Goal: Task Accomplishment & Management: Manage account settings

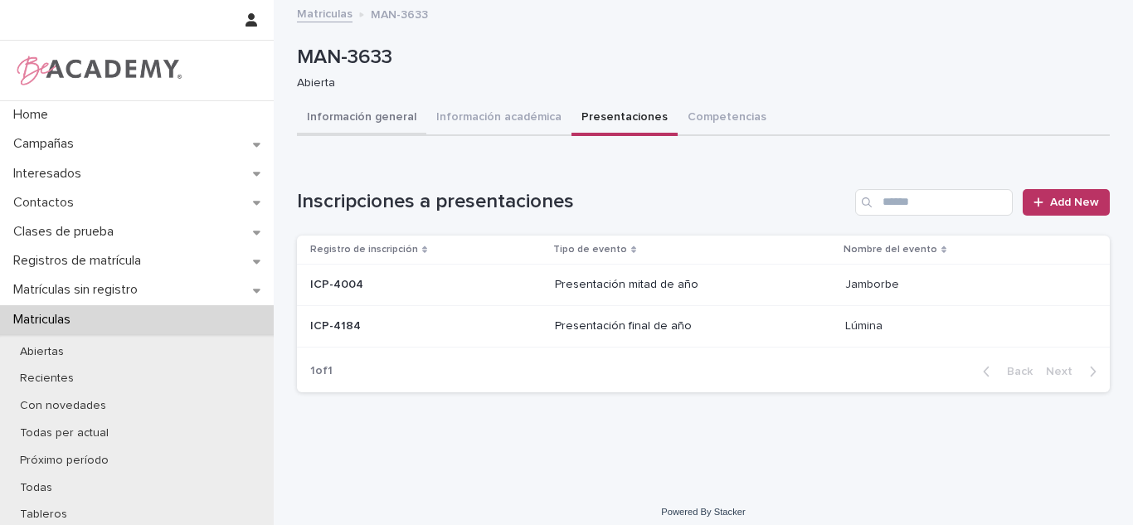
click at [352, 122] on button "Información general" at bounding box center [361, 118] width 129 height 35
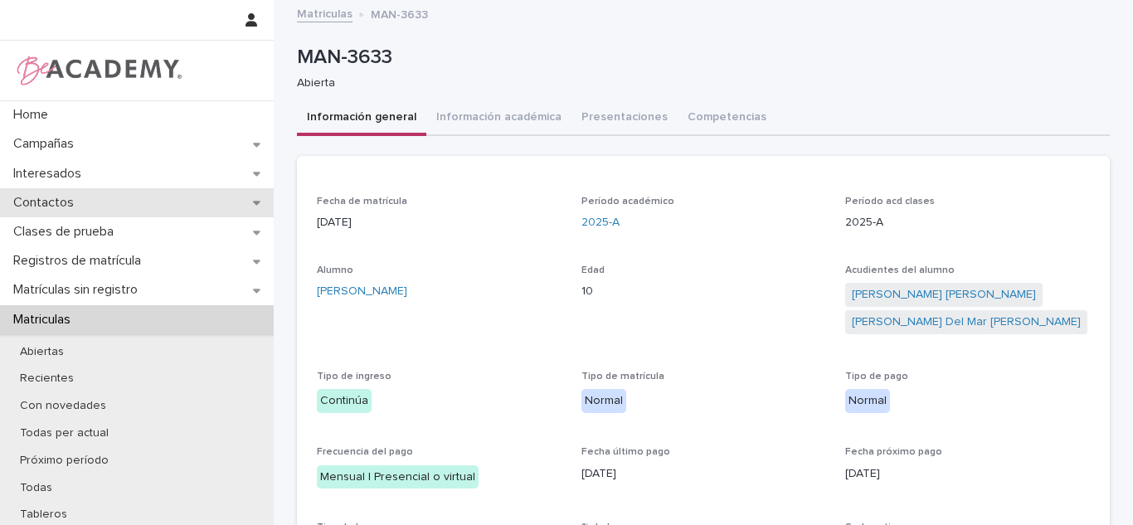
click at [133, 198] on div "Contactos" at bounding box center [137, 202] width 274 height 29
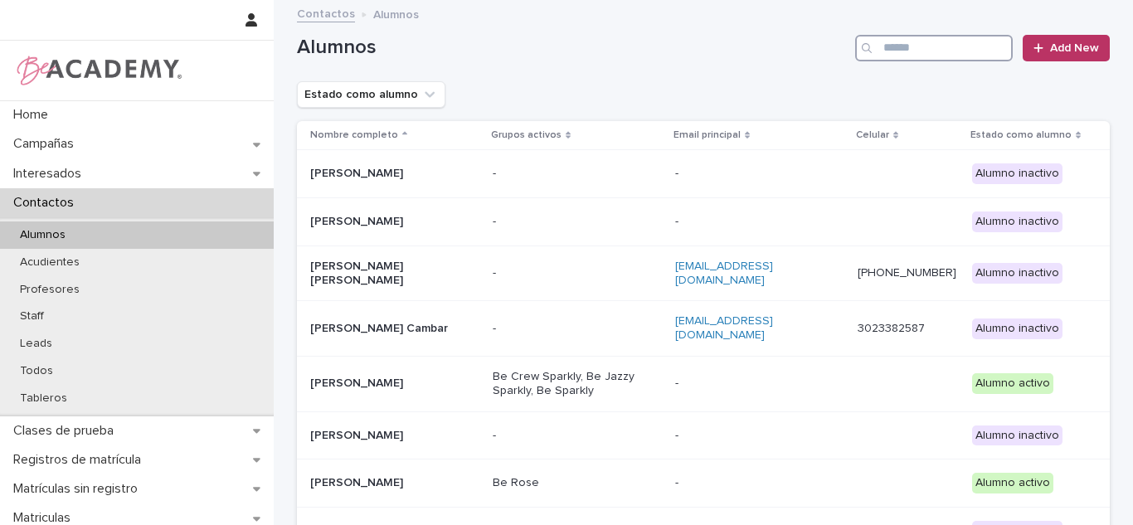
click at [900, 49] on input "Search" at bounding box center [934, 48] width 158 height 27
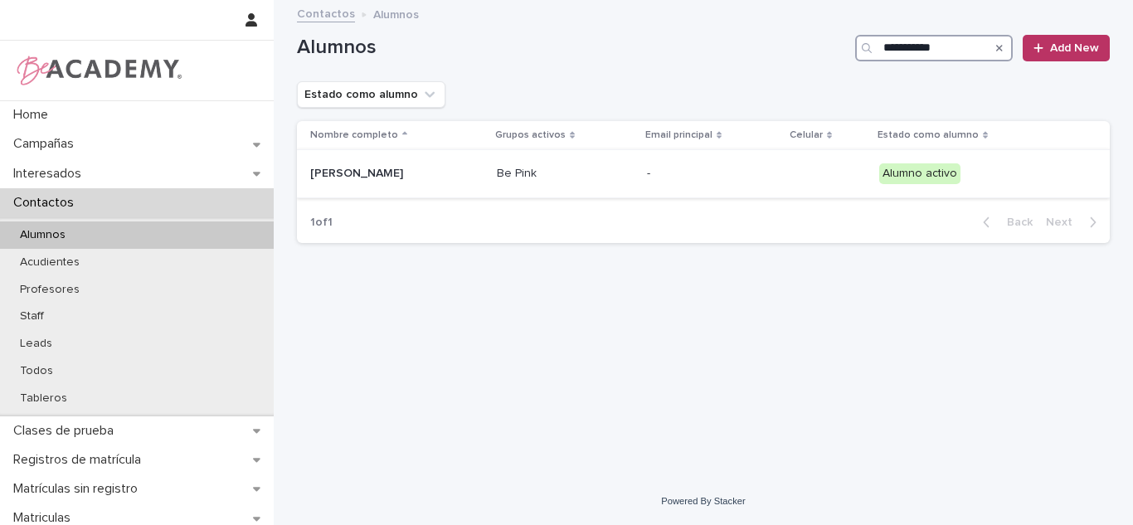
type input "**********"
click at [425, 191] on td "Elizabeth Cardenas Ramirez" at bounding box center [393, 174] width 193 height 48
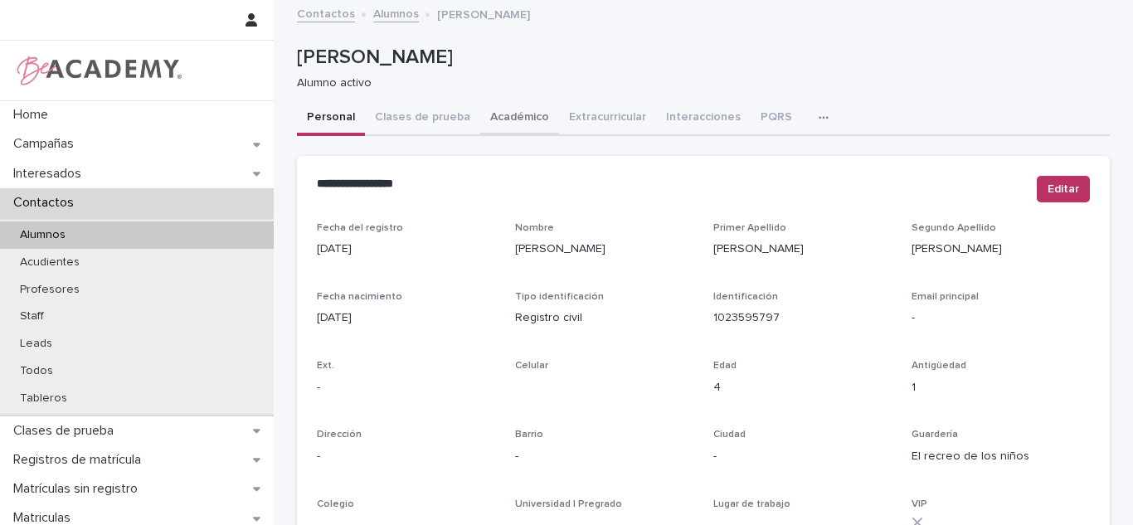
click at [536, 117] on button "Académico" at bounding box center [519, 118] width 79 height 35
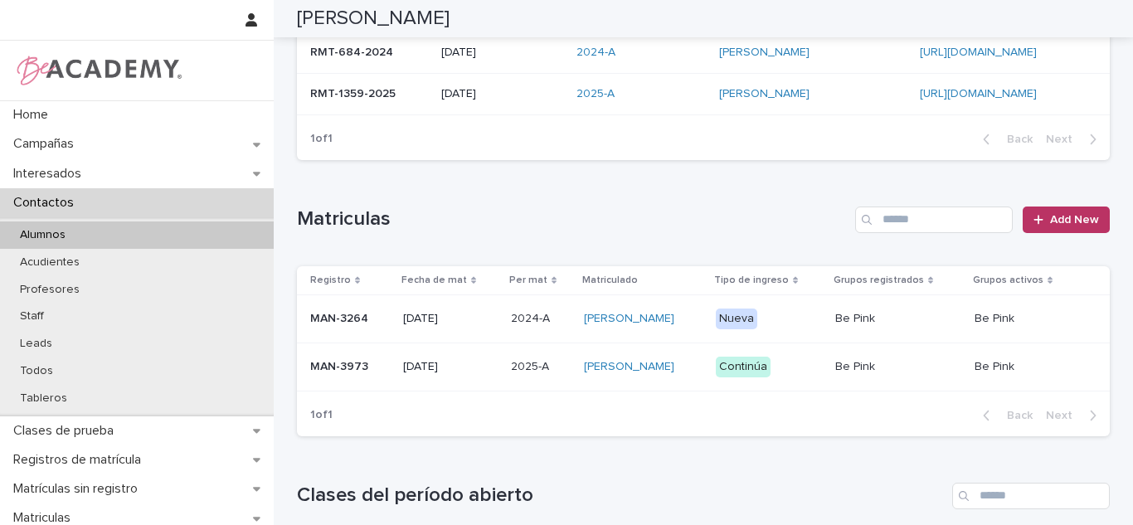
scroll to position [445, 0]
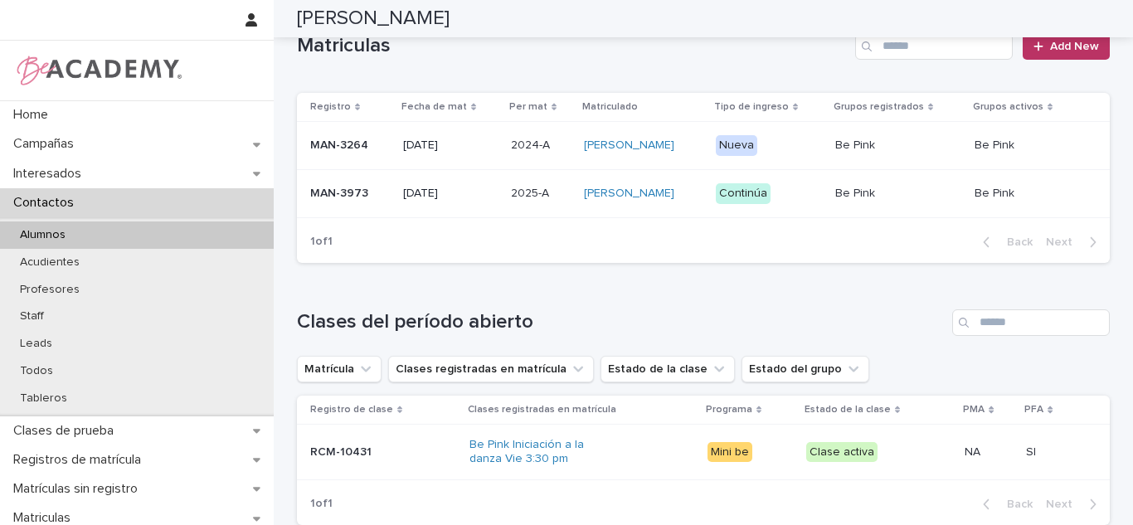
click at [511, 200] on p "2025-A" at bounding box center [531, 191] width 41 height 17
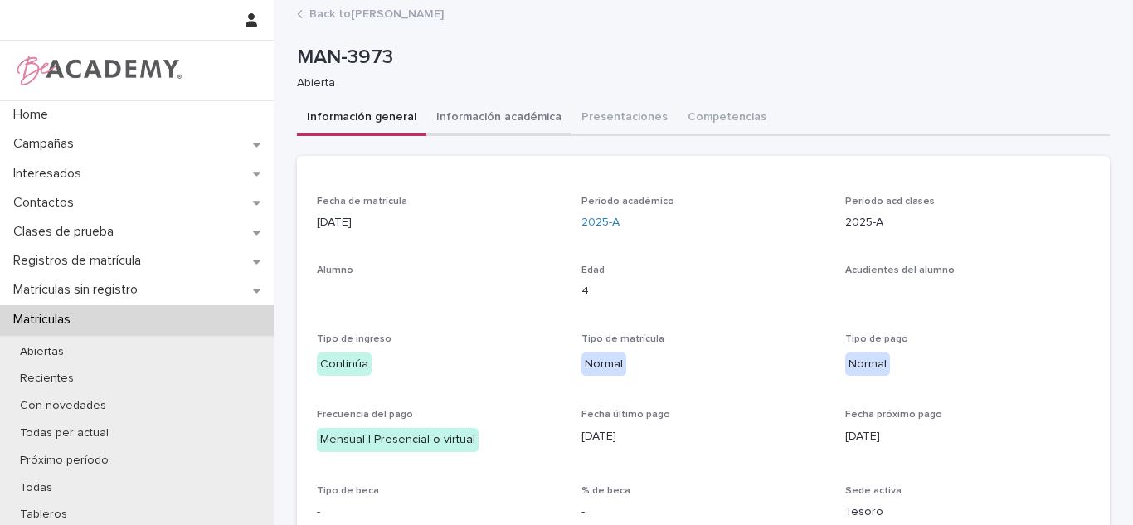
click at [514, 106] on button "Información académica" at bounding box center [498, 118] width 145 height 35
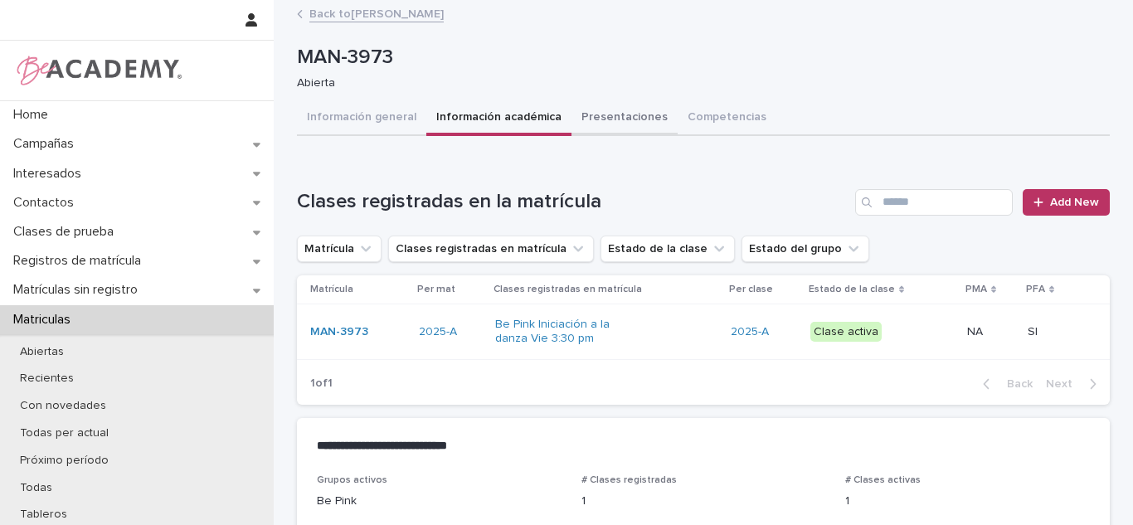
click at [599, 119] on button "Presentaciones" at bounding box center [624, 118] width 106 height 35
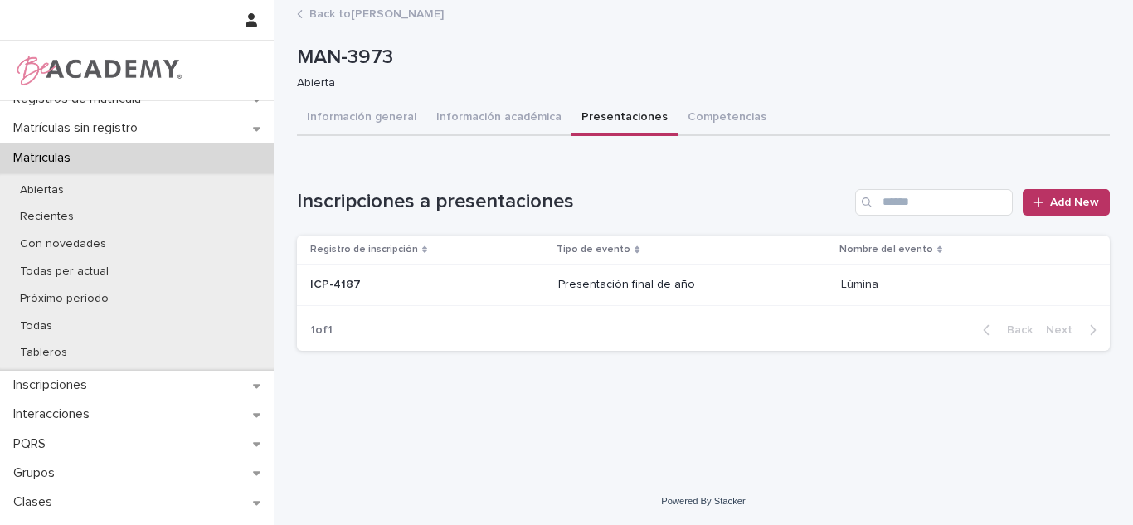
scroll to position [228, 0]
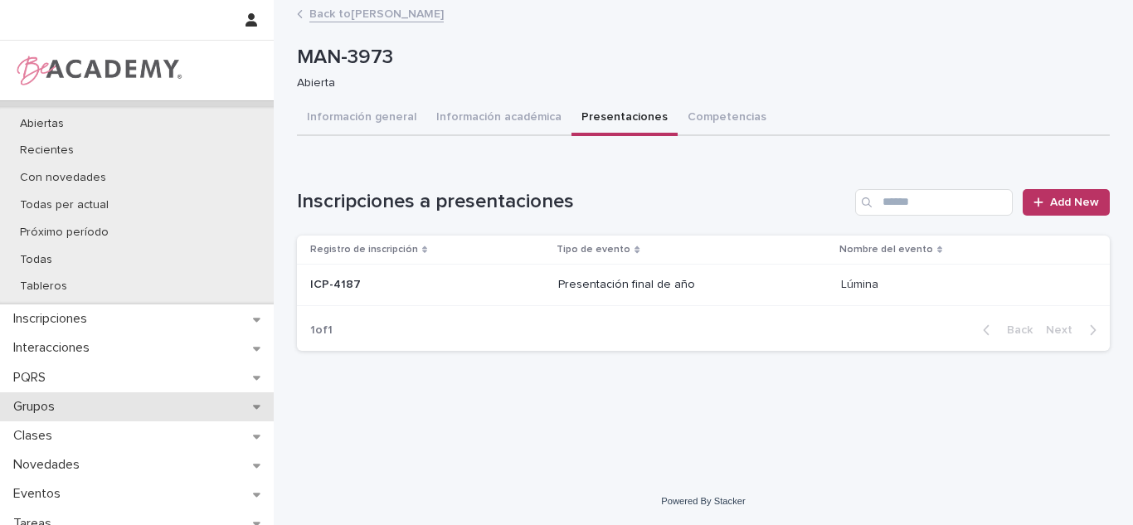
click at [64, 415] on p "Grupos" at bounding box center [37, 407] width 61 height 16
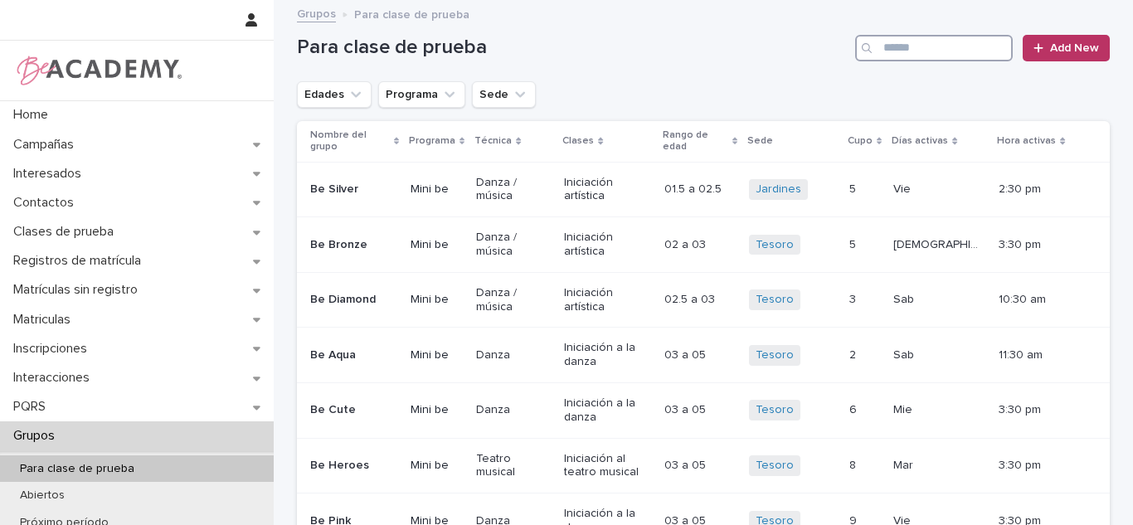
drag, startPoint x: 932, startPoint y: 56, endPoint x: 925, endPoint y: 12, distance: 44.4
click at [934, 56] on input "Search" at bounding box center [934, 48] width 158 height 27
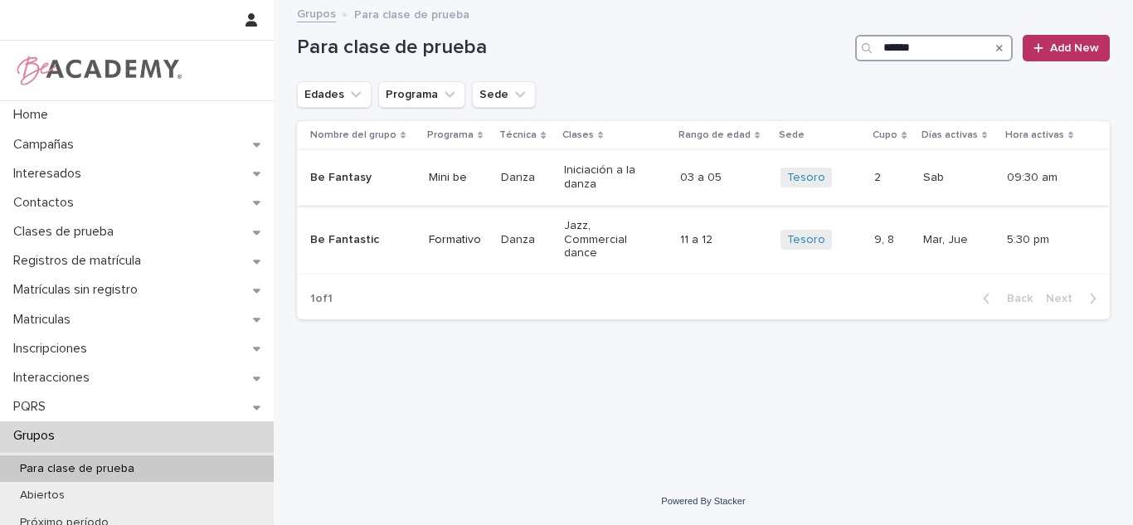
type input "******"
click at [628, 168] on p "Iniciación a la danza" at bounding box center [610, 177] width 92 height 28
click at [935, 57] on input "******" at bounding box center [934, 48] width 158 height 27
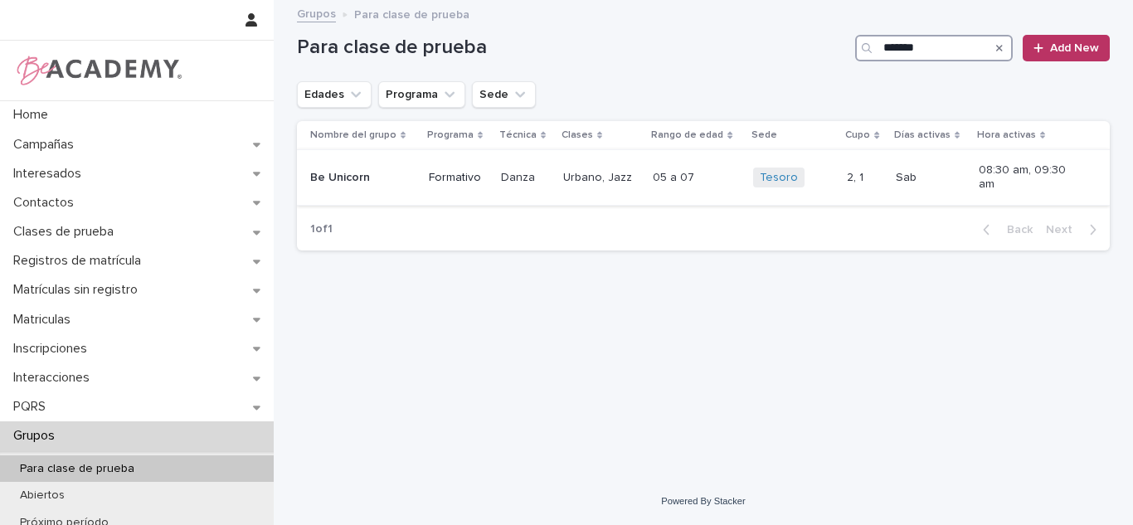
type input "*******"
click at [826, 177] on div "Tesoro + 0" at bounding box center [793, 178] width 80 height 21
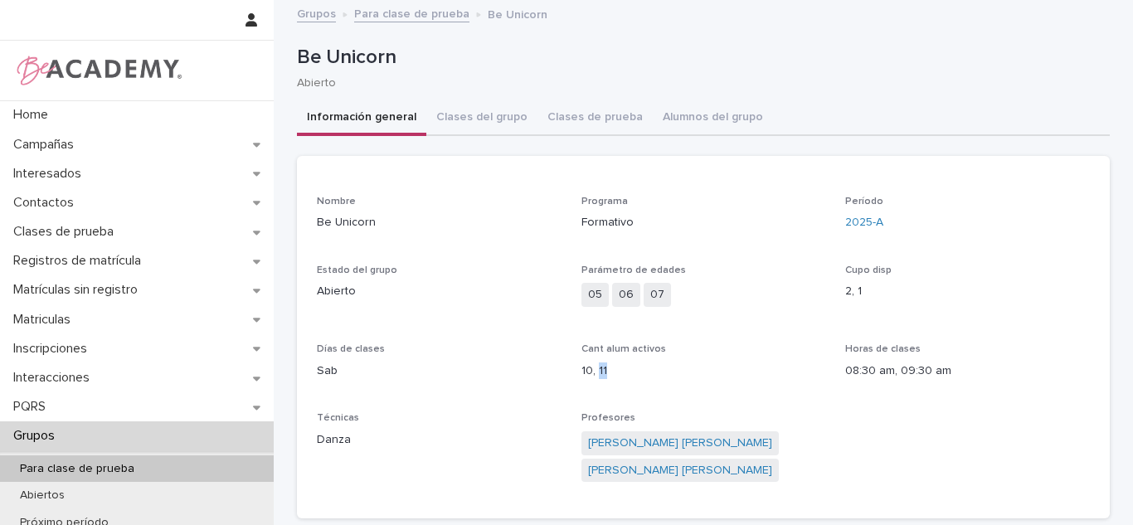
drag, startPoint x: 610, startPoint y: 363, endPoint x: 591, endPoint y: 362, distance: 18.3
click at [591, 362] on p "10, 11" at bounding box center [703, 370] width 245 height 17
click at [719, 349] on p "Cant alum activos" at bounding box center [703, 349] width 245 height 12
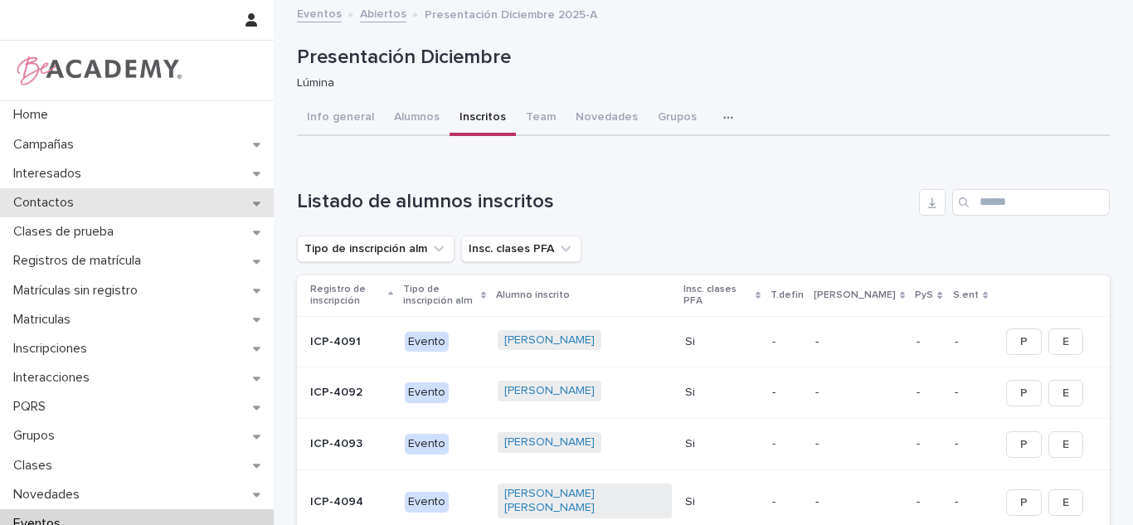
click at [53, 211] on div "Contactos" at bounding box center [137, 202] width 274 height 29
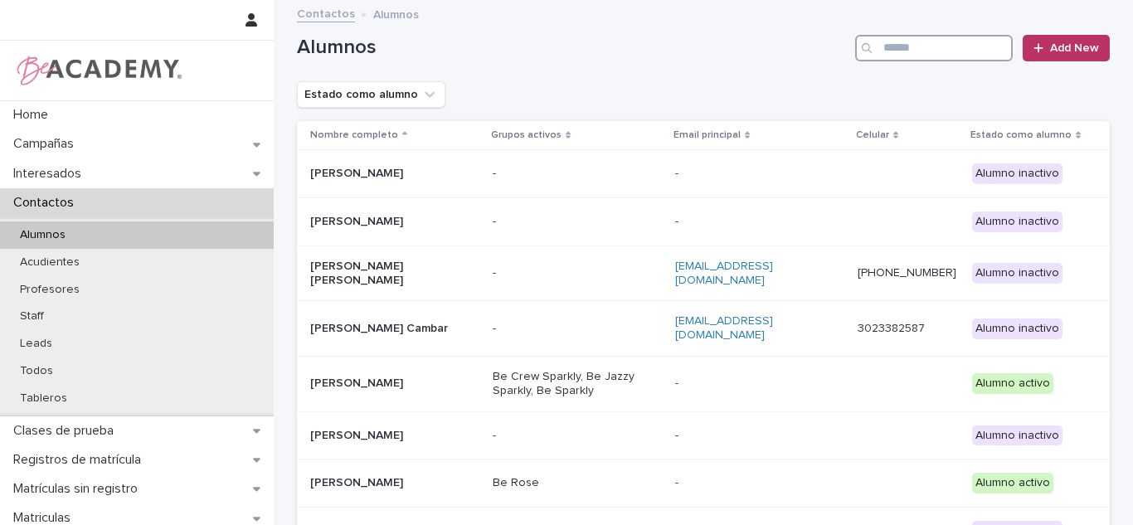
click at [923, 45] on input "Search" at bounding box center [934, 48] width 158 height 27
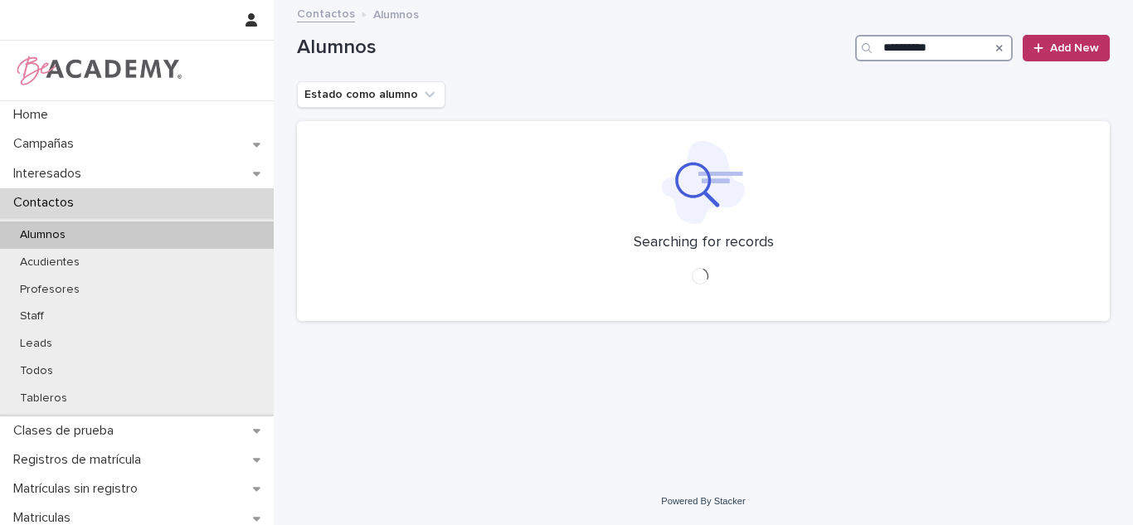
type input "**********"
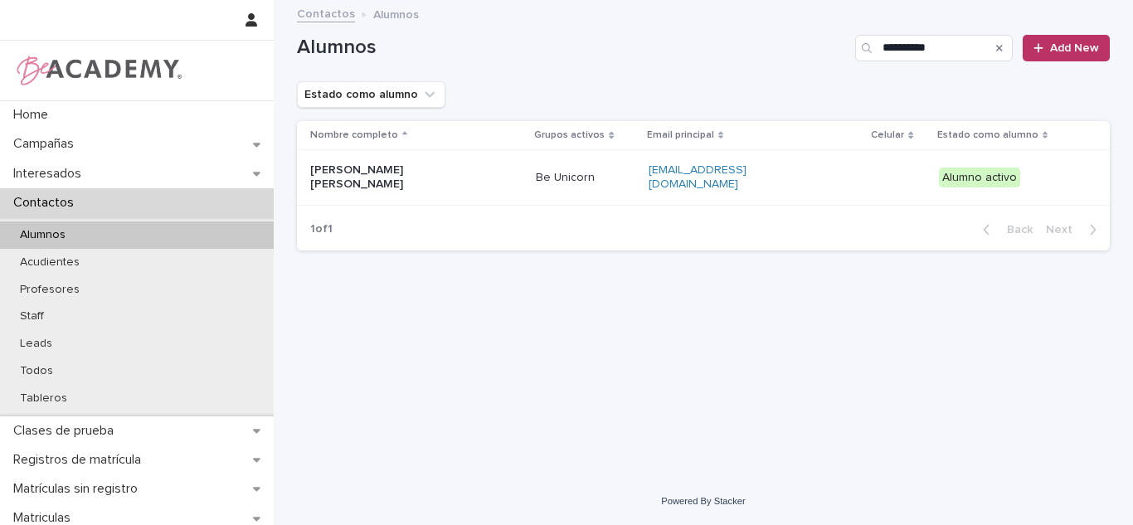
click at [399, 165] on div "[PERSON_NAME] [PERSON_NAME]" at bounding box center [416, 177] width 212 height 41
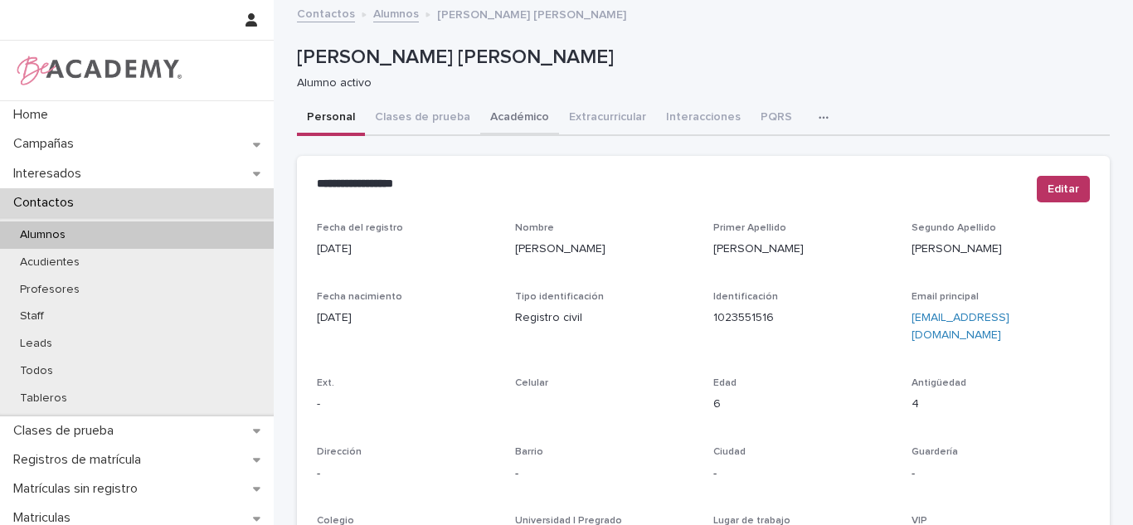
click at [480, 119] on button "Académico" at bounding box center [519, 118] width 79 height 35
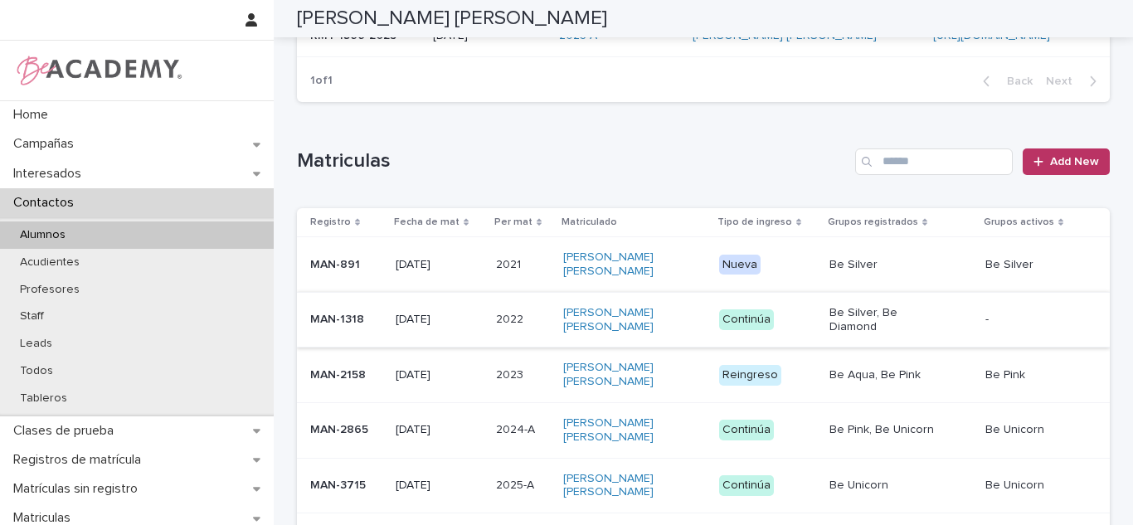
scroll to position [409, 0]
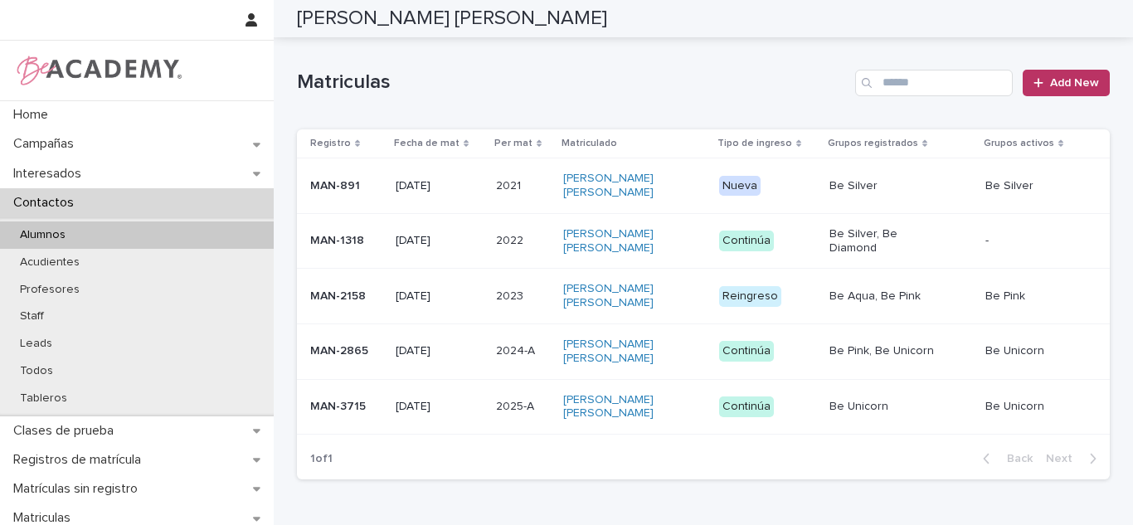
click at [517, 393] on div "2025-A 2025-A" at bounding box center [523, 406] width 55 height 27
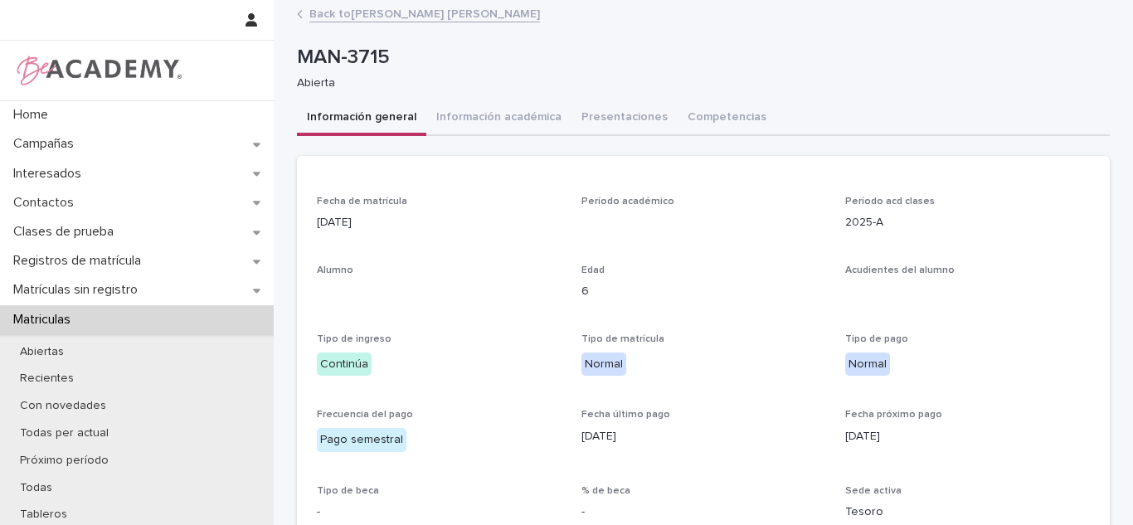
click at [536, 126] on button "Información académica" at bounding box center [498, 118] width 145 height 35
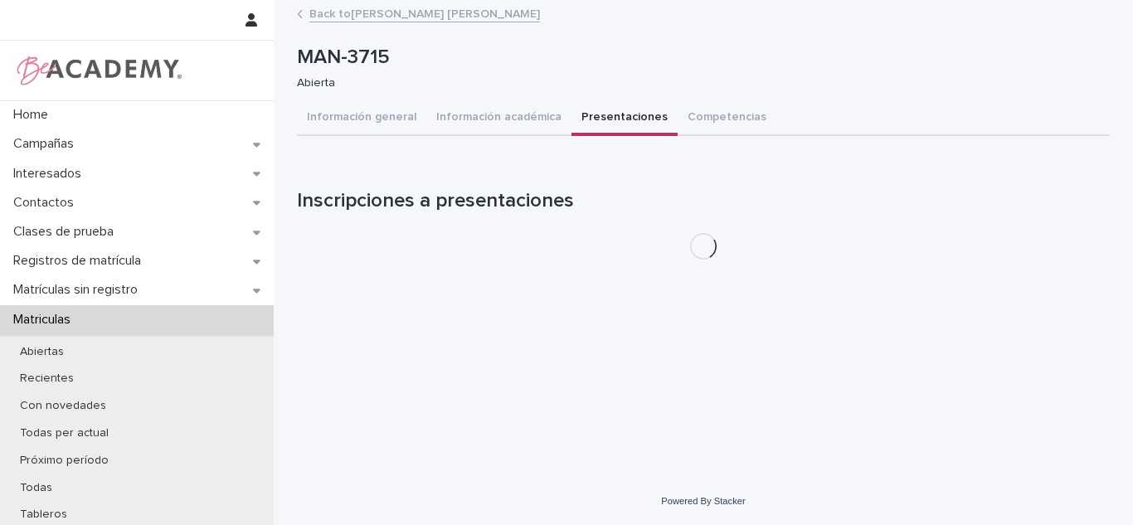
drag, startPoint x: 595, startPoint y: 118, endPoint x: 984, endPoint y: 216, distance: 401.0
click at [596, 118] on button "Presentaciones" at bounding box center [624, 118] width 106 height 35
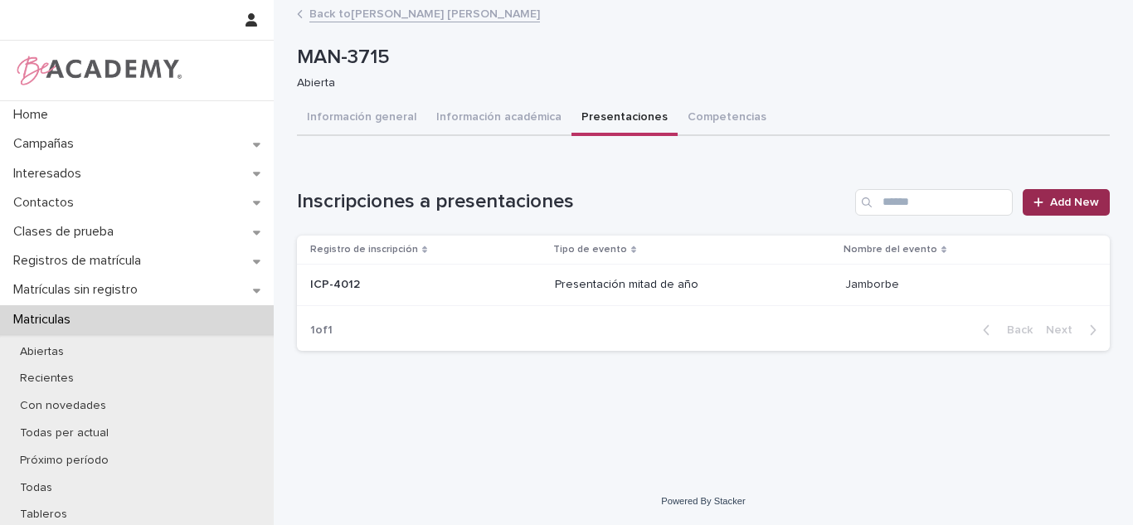
click at [1032, 192] on link "Add New" at bounding box center [1065, 202] width 87 height 27
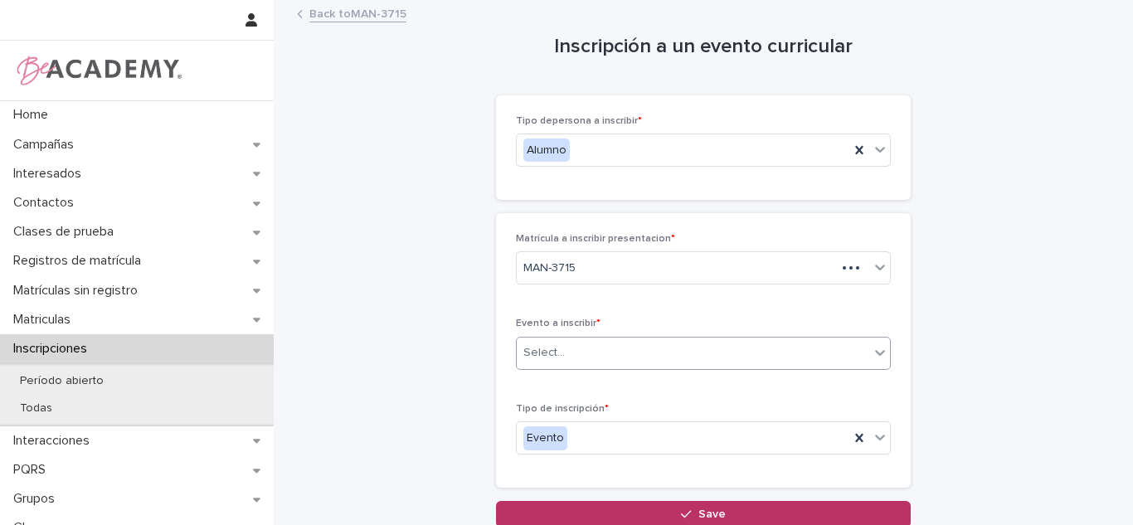
click at [543, 351] on div "Select..." at bounding box center [543, 352] width 41 height 17
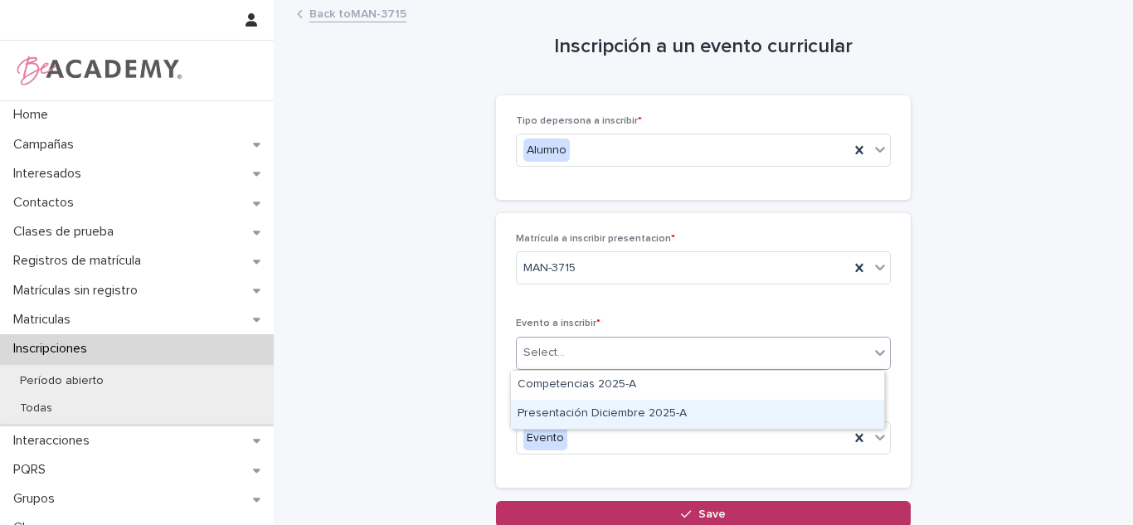
click at [541, 403] on div "Presentación Diciembre 2025-A" at bounding box center [697, 414] width 373 height 29
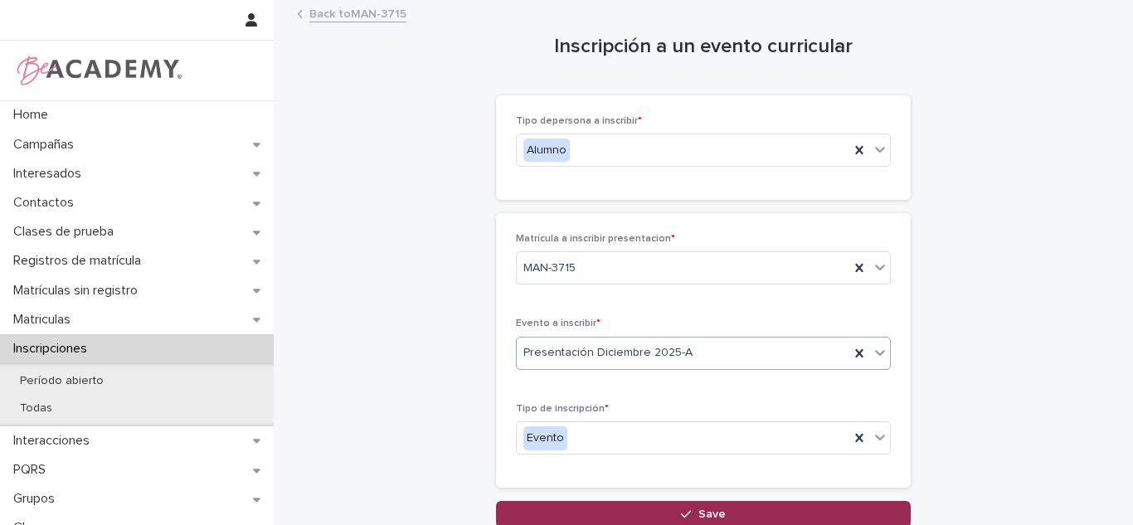
click at [556, 506] on button "Save" at bounding box center [703, 514] width 415 height 27
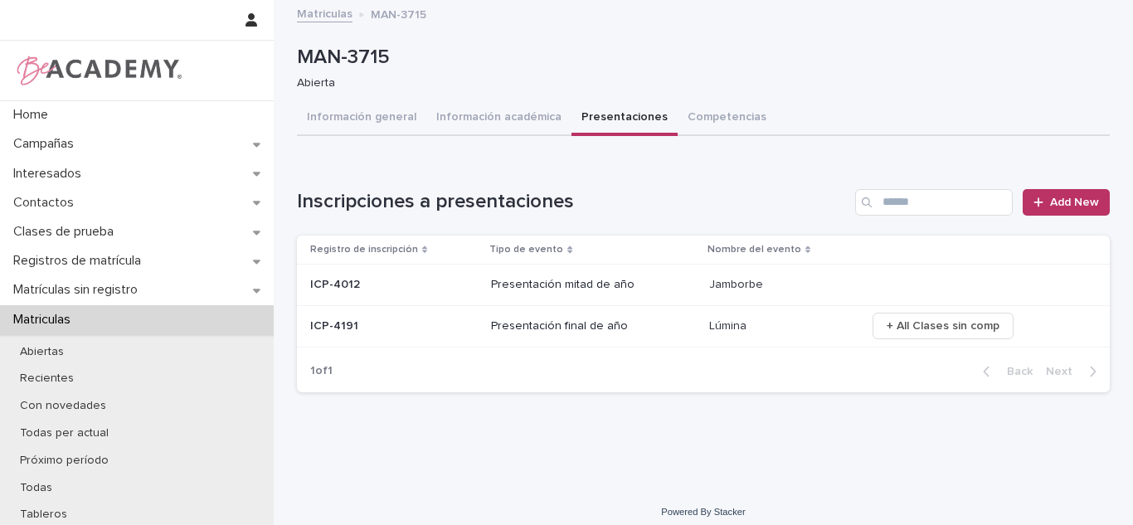
drag, startPoint x: 970, startPoint y: 352, endPoint x: 913, endPoint y: 431, distance: 98.0
click at [913, 431] on div "Loading... Saving… Loading... Saving… MAN-3715 MAN-3715 Abierta Sorry, there wa…" at bounding box center [703, 224] width 829 height 445
drag, startPoint x: 900, startPoint y: 311, endPoint x: 884, endPoint y: 401, distance: 90.9
click at [898, 447] on div "Loading... Saving… Loading... Saving… MAN-3715 MAN-3715 Abierta Sorry, there wa…" at bounding box center [703, 245] width 859 height 487
click at [886, 327] on span "+ All Clases sin comp" at bounding box center [942, 326] width 113 height 17
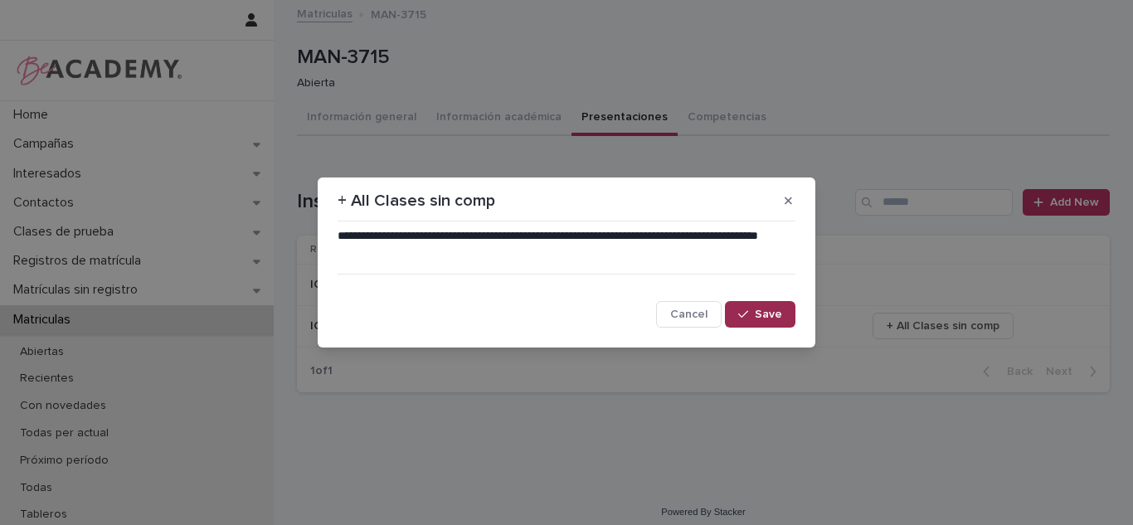
click at [763, 302] on button "Save" at bounding box center [760, 314] width 70 height 27
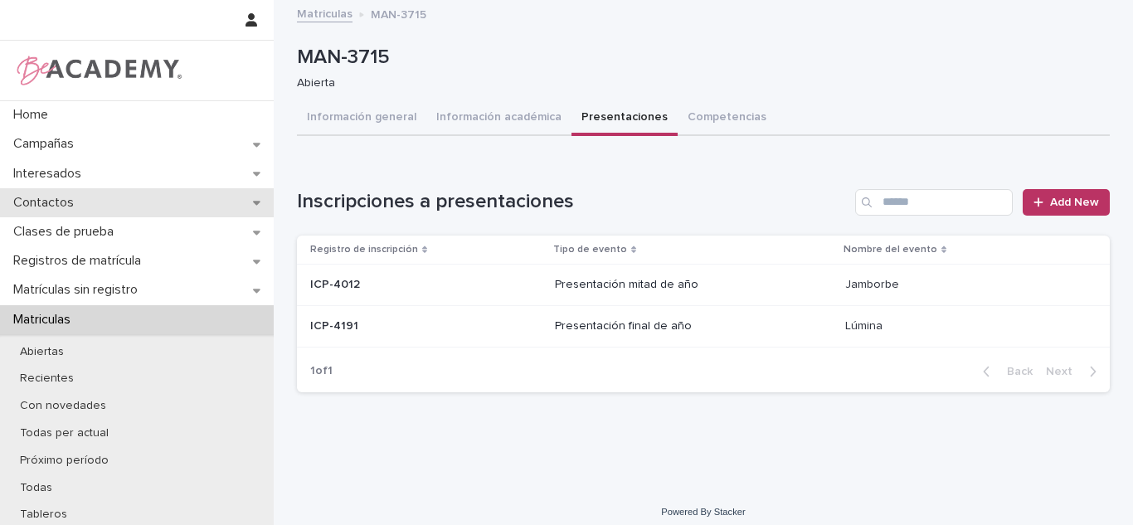
click at [104, 191] on div "Contactos" at bounding box center [137, 202] width 274 height 29
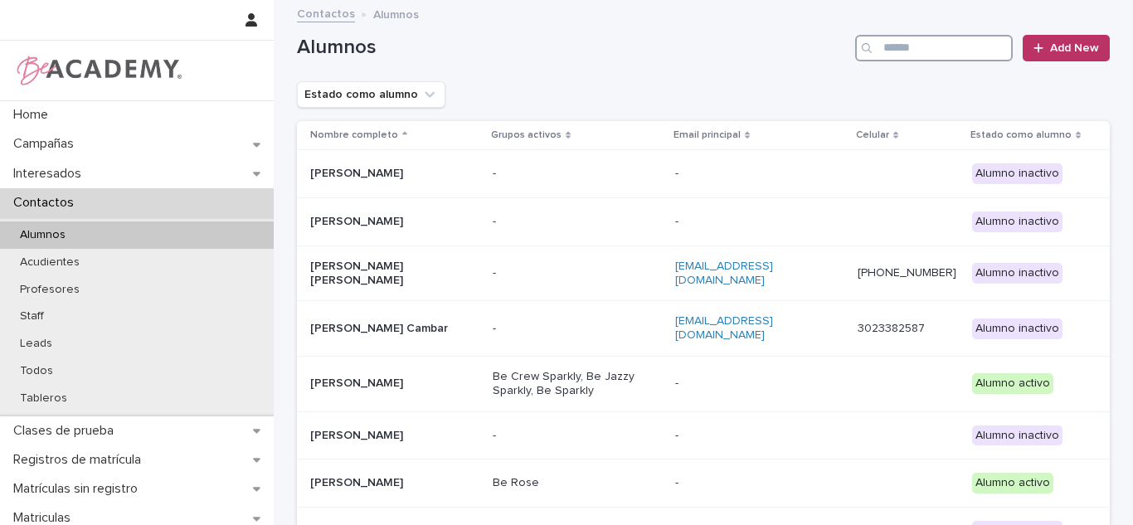
click at [911, 55] on input "Search" at bounding box center [934, 48] width 158 height 27
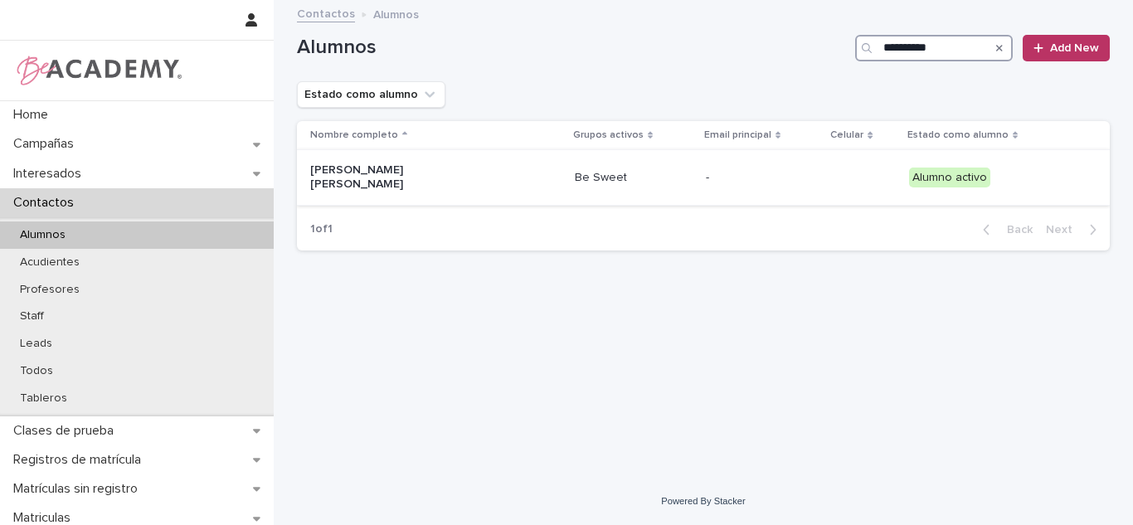
type input "**********"
click at [522, 190] on td "[PERSON_NAME] [PERSON_NAME]" at bounding box center [432, 178] width 271 height 56
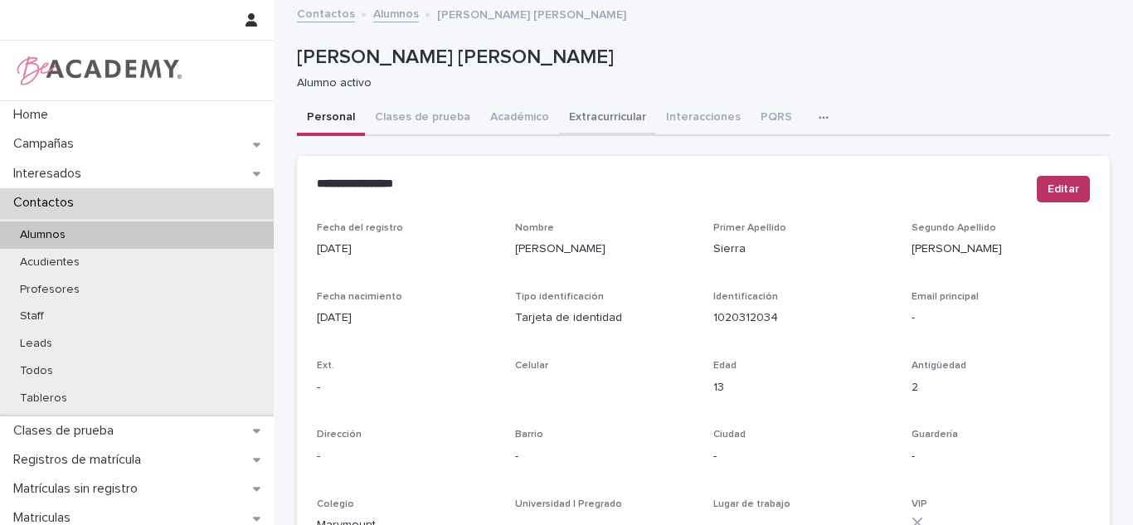
click at [570, 117] on div "Personal Clases de prueba Académico Extracurricular Interacciones PQRS Tareas" at bounding box center [703, 118] width 813 height 35
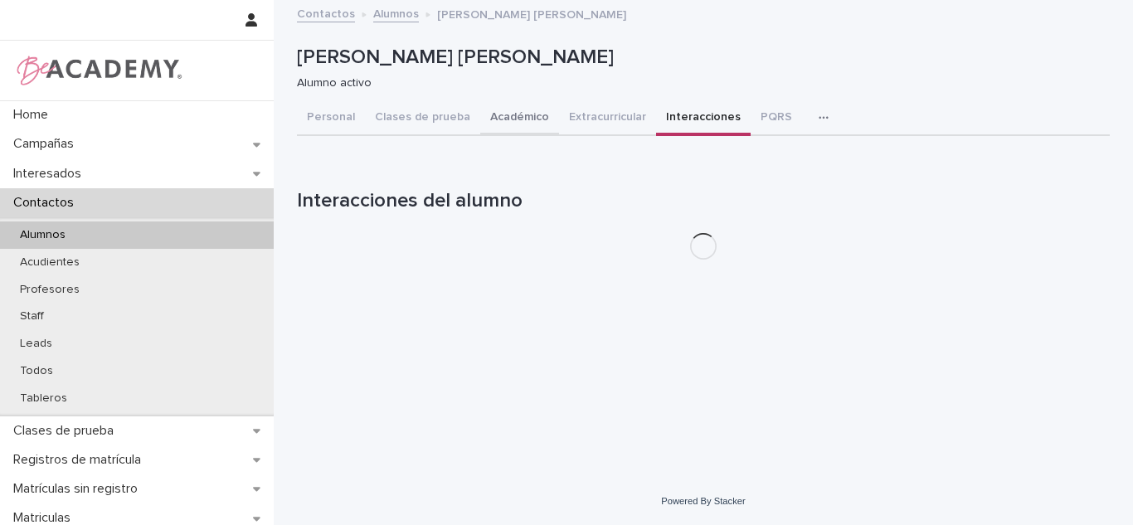
click at [533, 124] on button "Académico" at bounding box center [519, 118] width 79 height 35
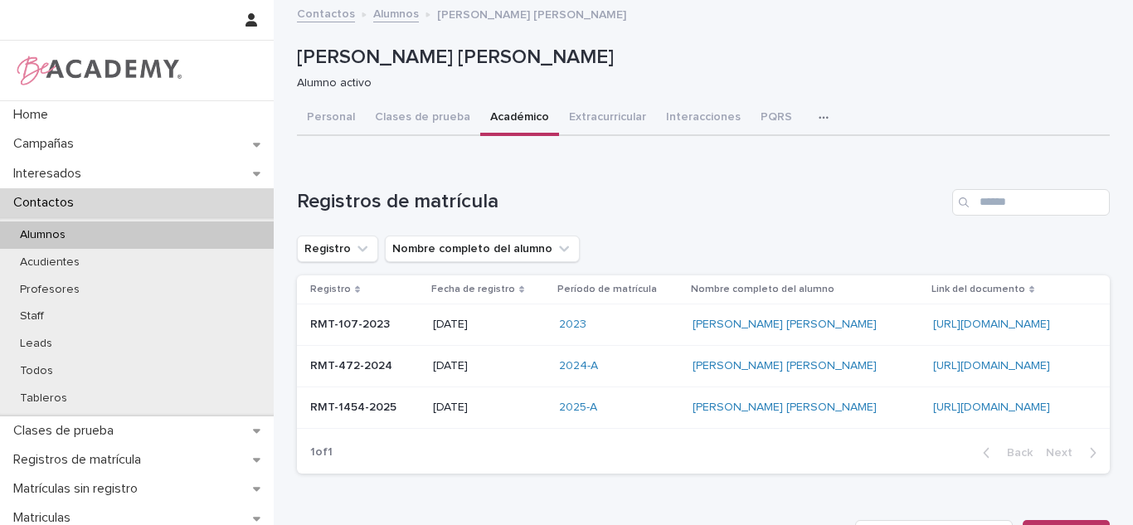
scroll to position [587, 0]
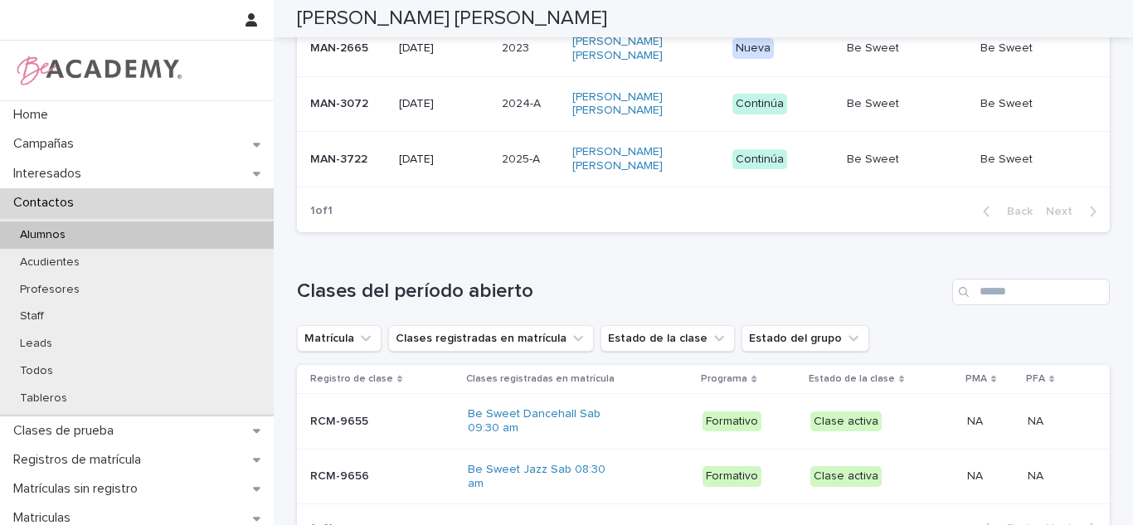
click at [503, 165] on p "2025-A" at bounding box center [522, 157] width 41 height 17
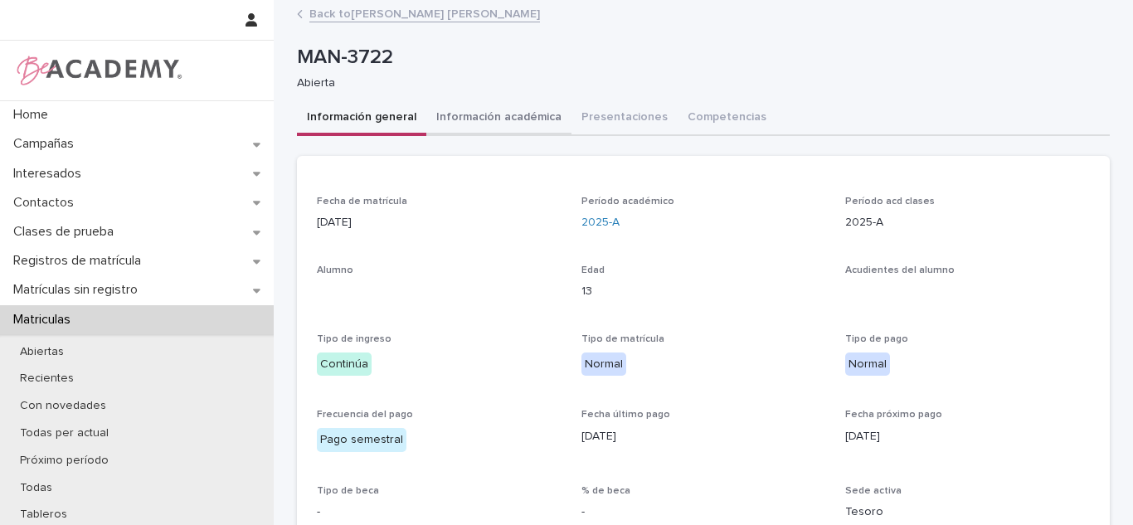
click at [479, 121] on button "Información académica" at bounding box center [498, 118] width 145 height 35
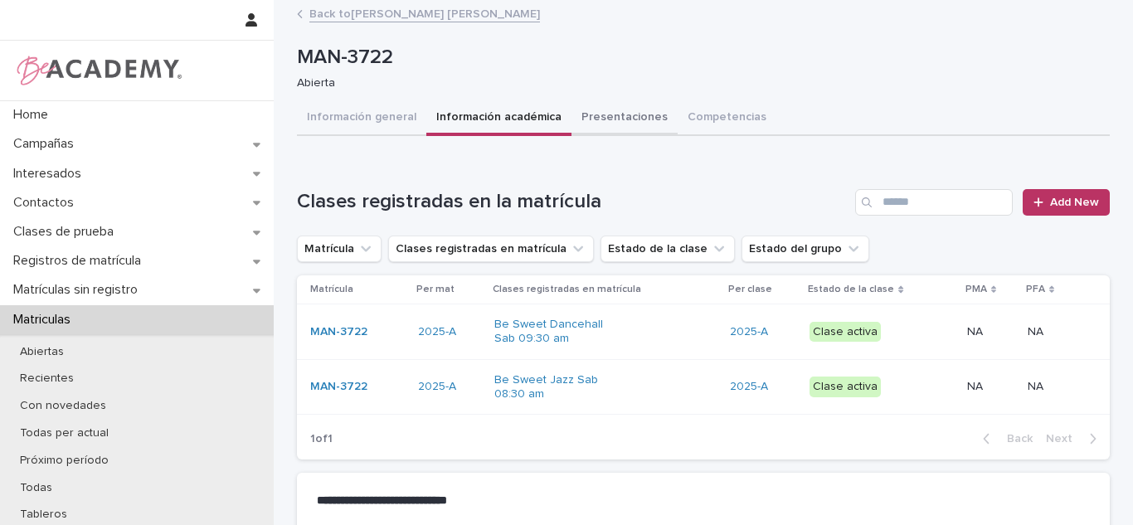
drag, startPoint x: 531, startPoint y: 104, endPoint x: 580, endPoint y: 134, distance: 57.3
click at [552, 125] on button "Información académica" at bounding box center [498, 118] width 145 height 35
click at [591, 133] on button "Presentaciones" at bounding box center [624, 118] width 106 height 35
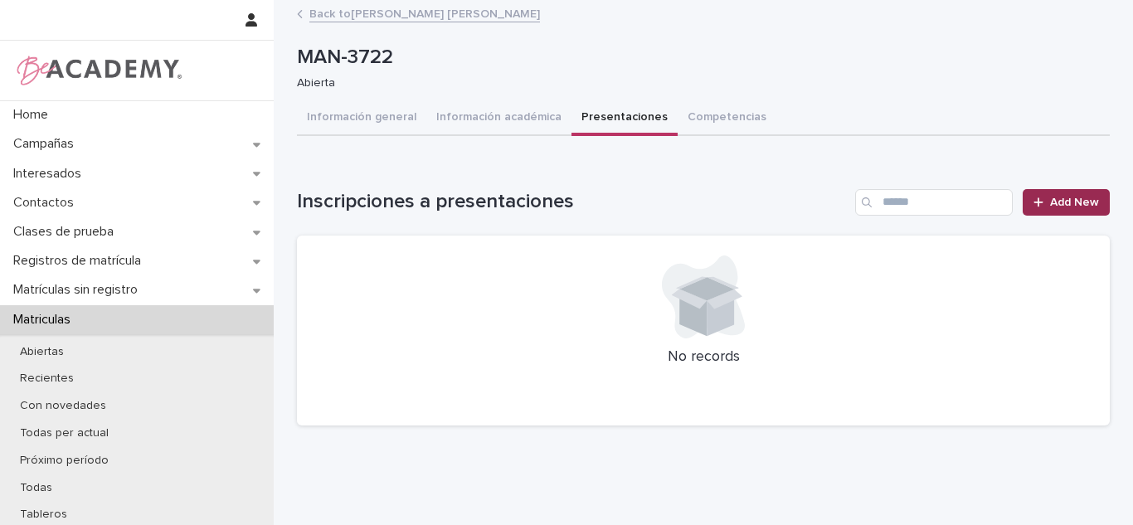
click at [1062, 206] on span "Add New" at bounding box center [1074, 203] width 49 height 12
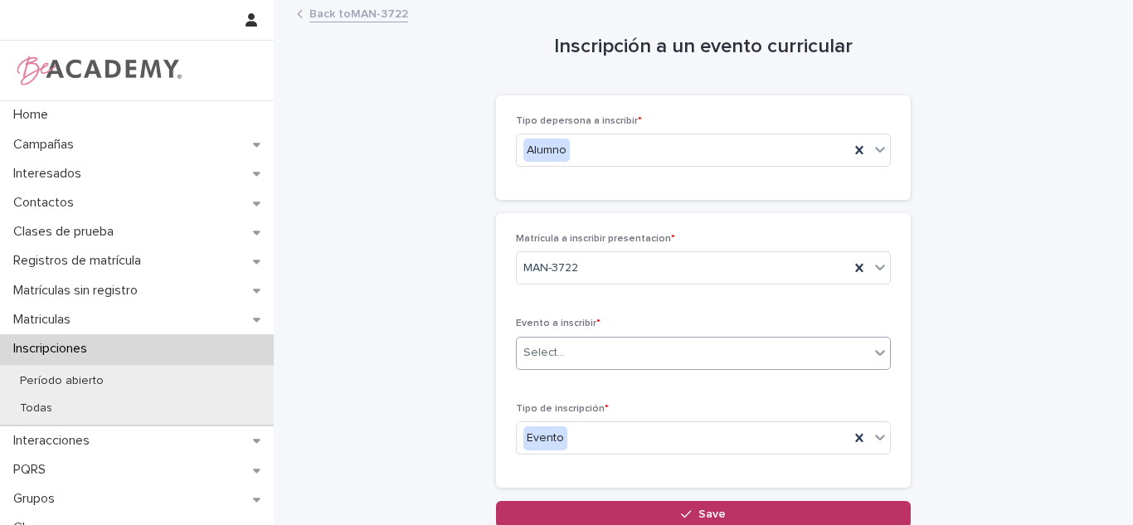
click at [572, 342] on div "Select..." at bounding box center [693, 352] width 352 height 27
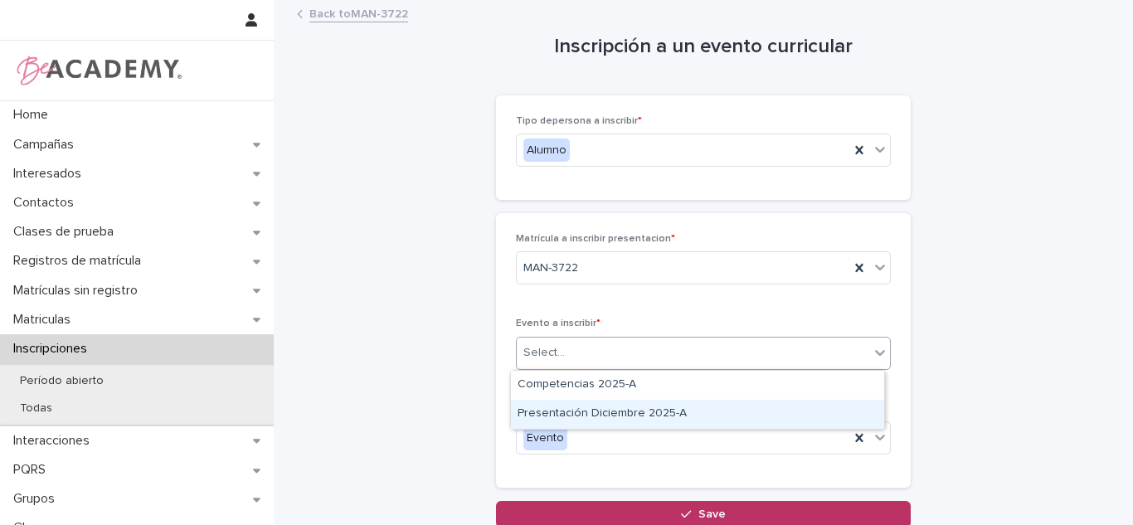
click at [577, 420] on div "Presentación Diciembre 2025-A" at bounding box center [697, 414] width 373 height 29
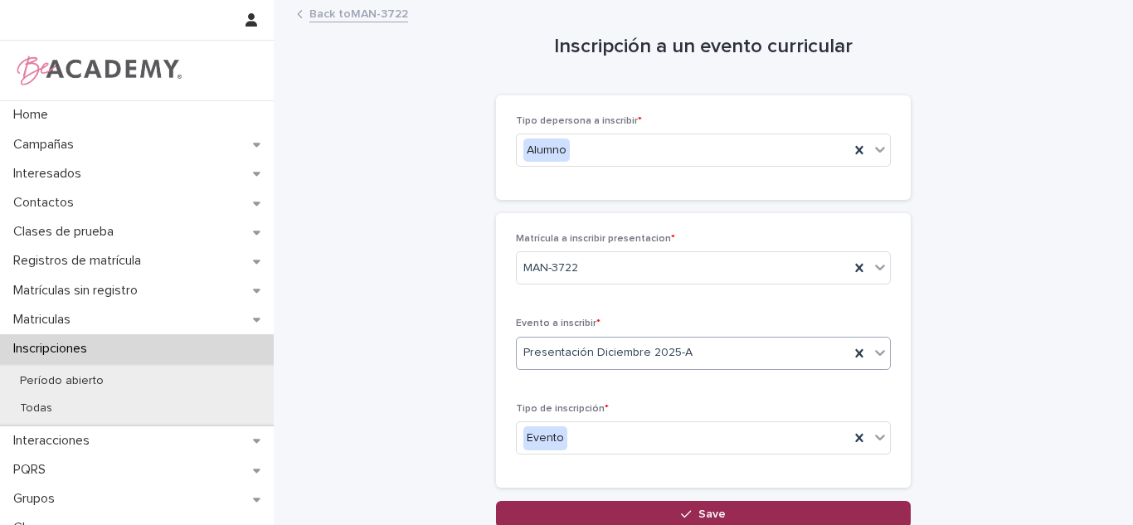
click at [605, 510] on button "Save" at bounding box center [703, 514] width 415 height 27
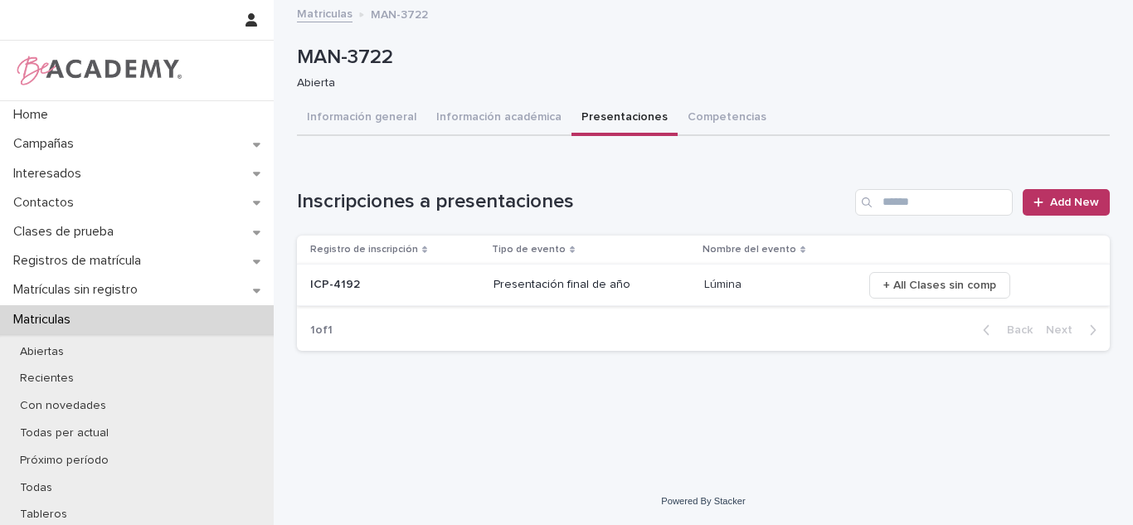
click at [932, 287] on span "+ All Clases sin comp" at bounding box center [939, 285] width 113 height 17
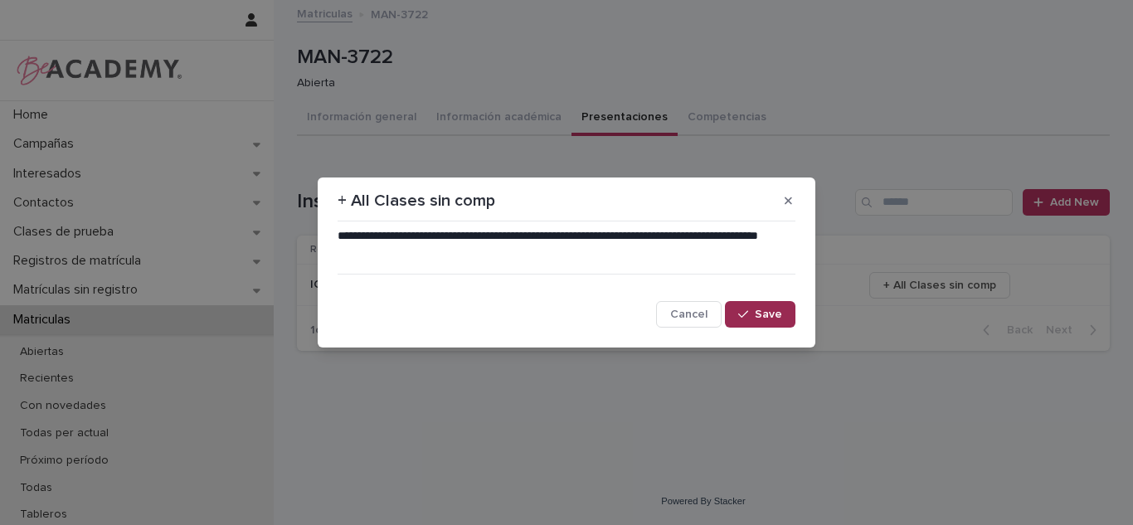
click at [769, 316] on span "Save" at bounding box center [768, 314] width 27 height 12
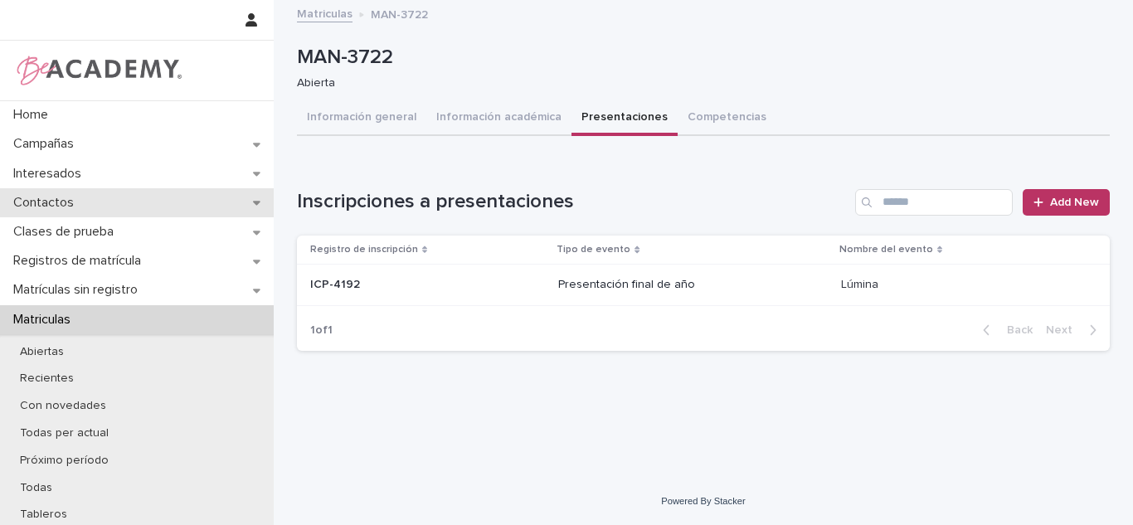
click at [138, 207] on div "Contactos" at bounding box center [137, 202] width 274 height 29
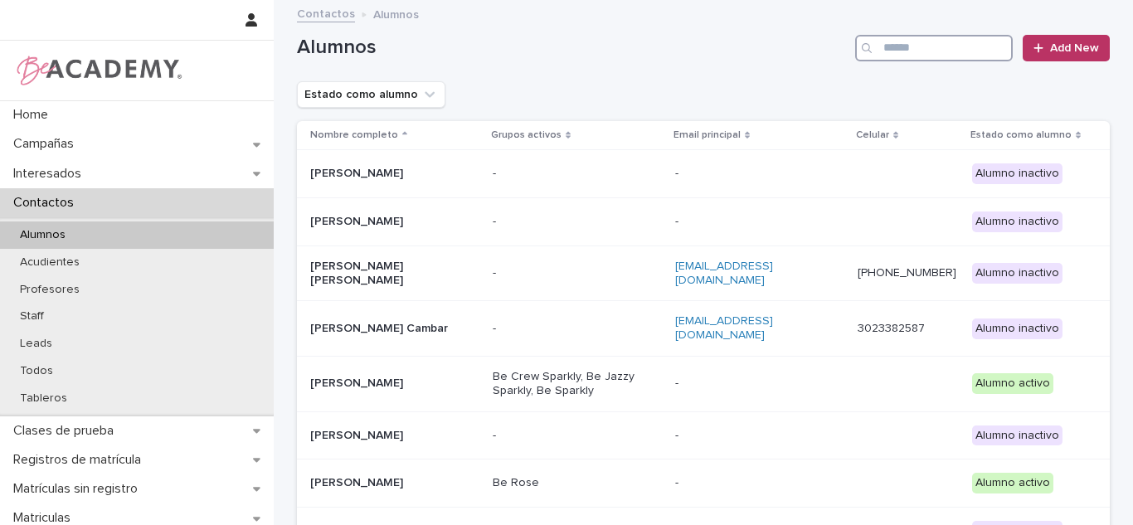
click at [966, 55] on input "Search" at bounding box center [934, 48] width 158 height 27
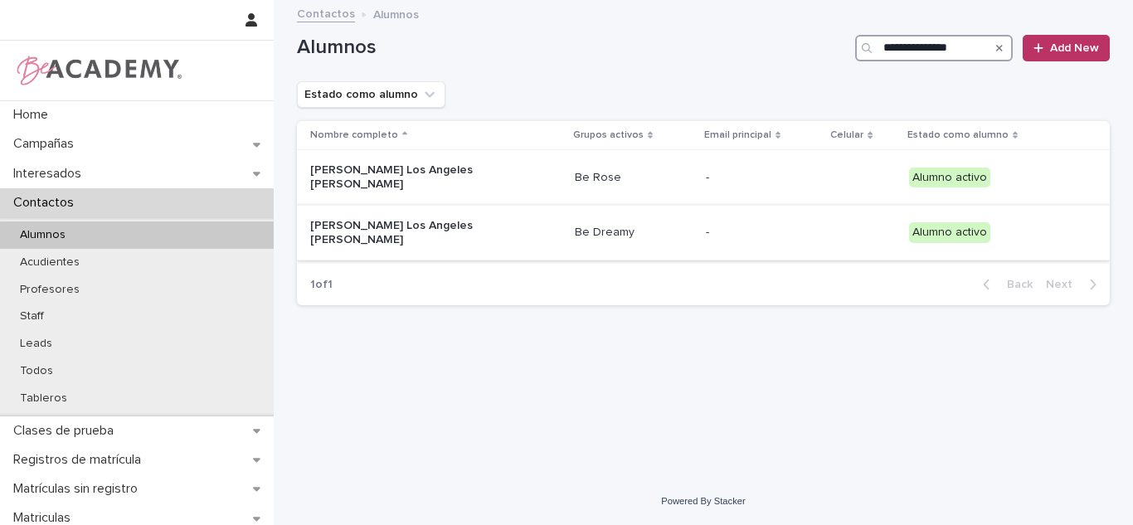
type input "**********"
click at [448, 237] on p "[PERSON_NAME] Los Angeles [PERSON_NAME]" at bounding box center [393, 233] width 166 height 28
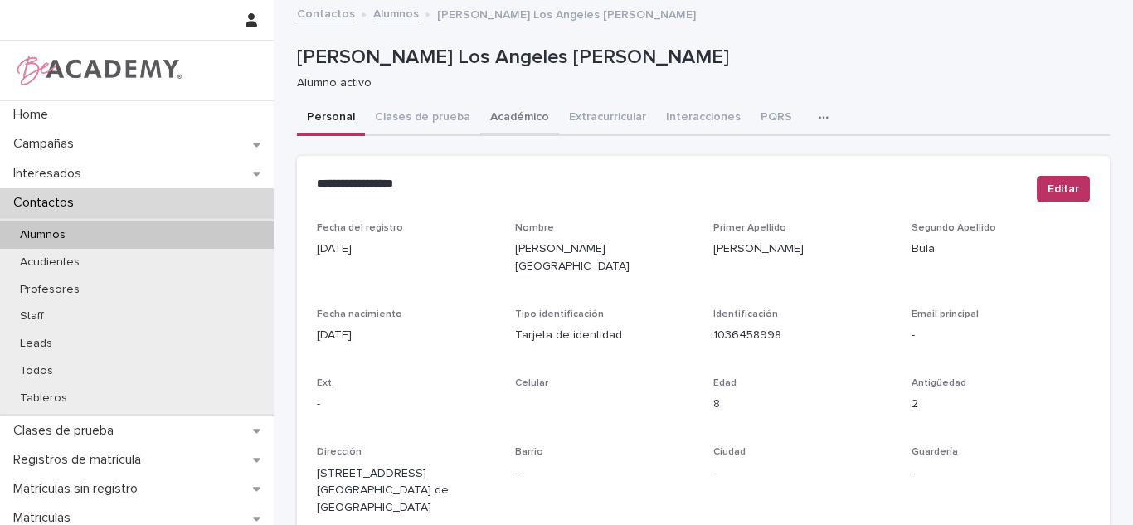
click at [506, 123] on button "Académico" at bounding box center [519, 118] width 79 height 35
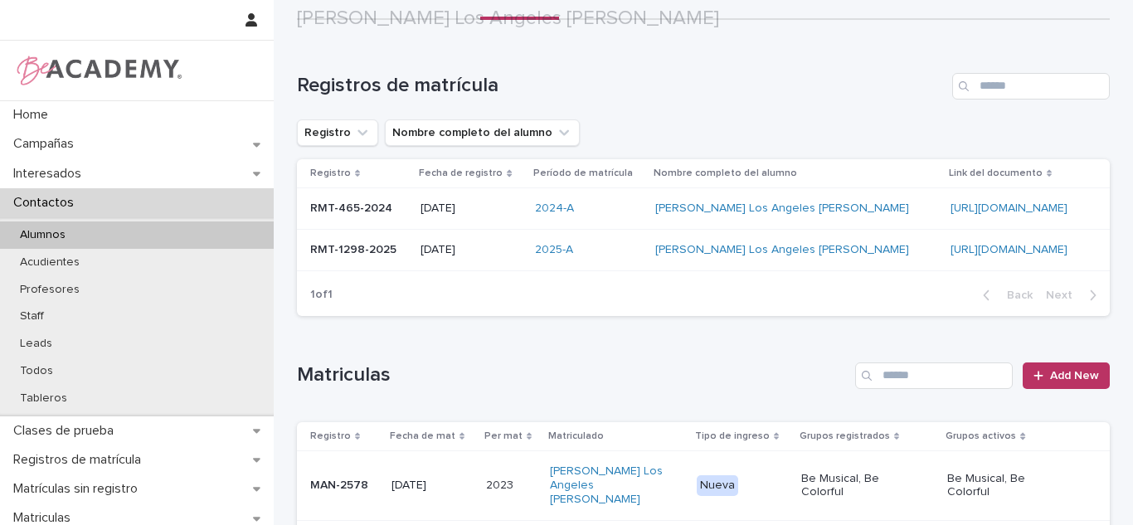
scroll to position [517, 0]
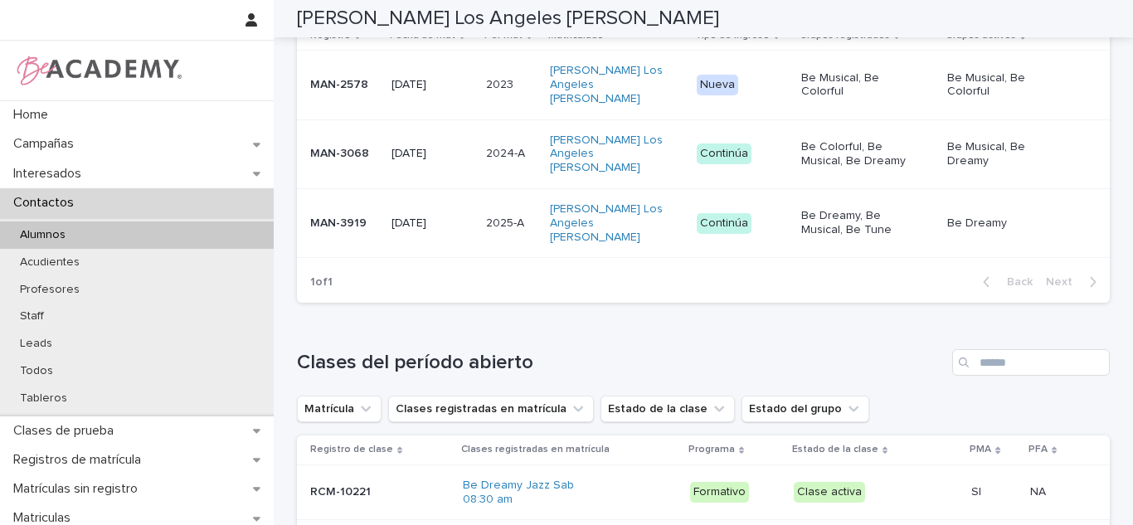
click at [486, 213] on p "2025-A" at bounding box center [506, 221] width 41 height 17
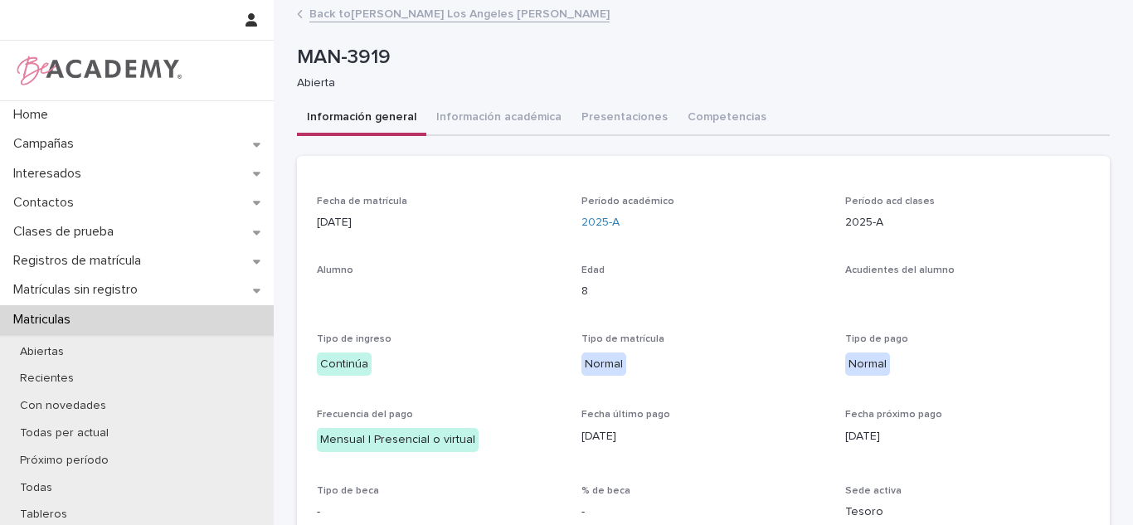
click at [488, 104] on button "Información académica" at bounding box center [498, 118] width 145 height 35
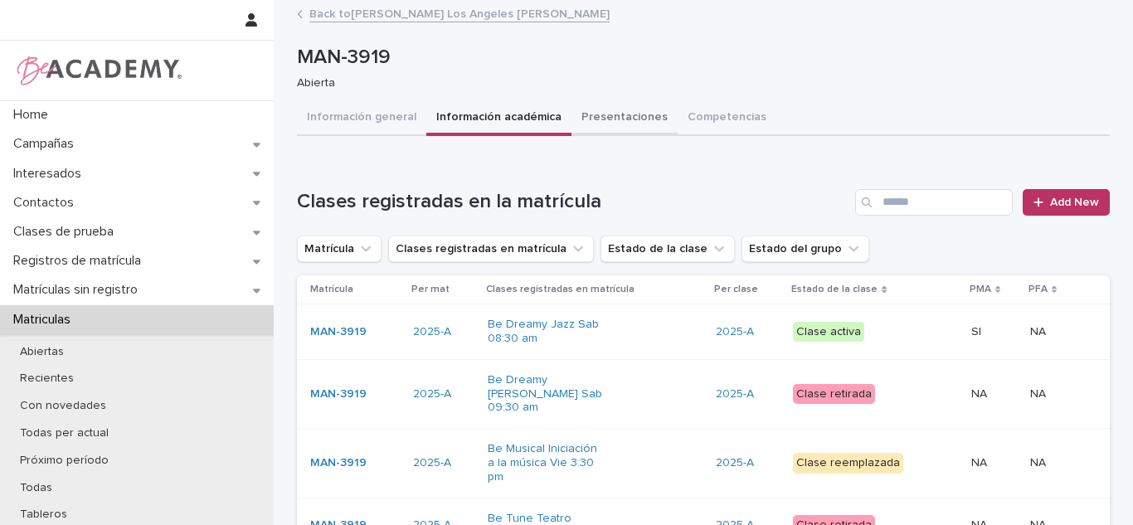
click at [600, 116] on button "Presentaciones" at bounding box center [624, 118] width 106 height 35
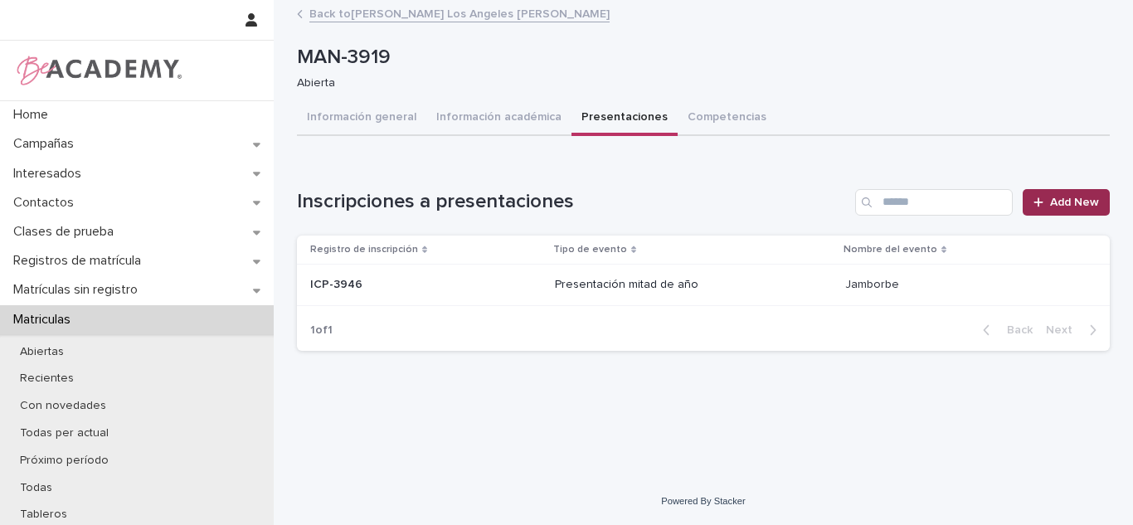
click at [1049, 201] on div at bounding box center [1041, 203] width 17 height 12
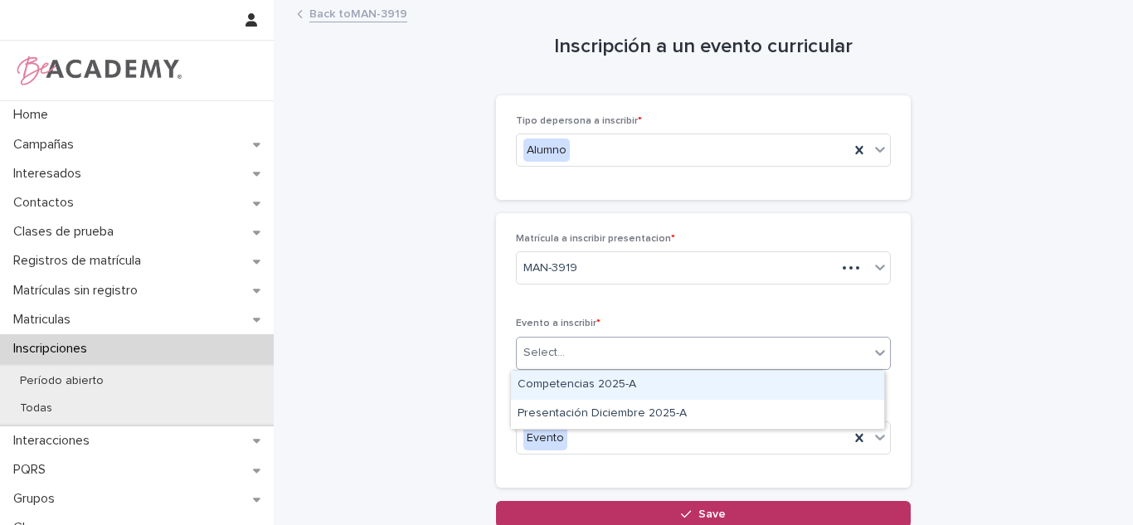
click at [576, 354] on div "Select..." at bounding box center [693, 352] width 352 height 27
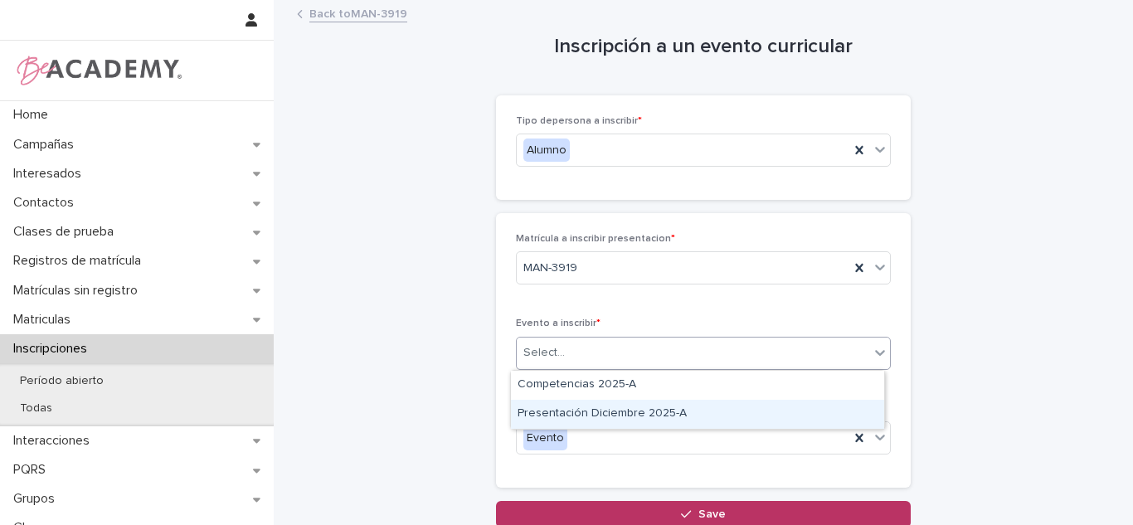
click at [565, 401] on div "Presentación Diciembre 2025-A" at bounding box center [697, 414] width 373 height 29
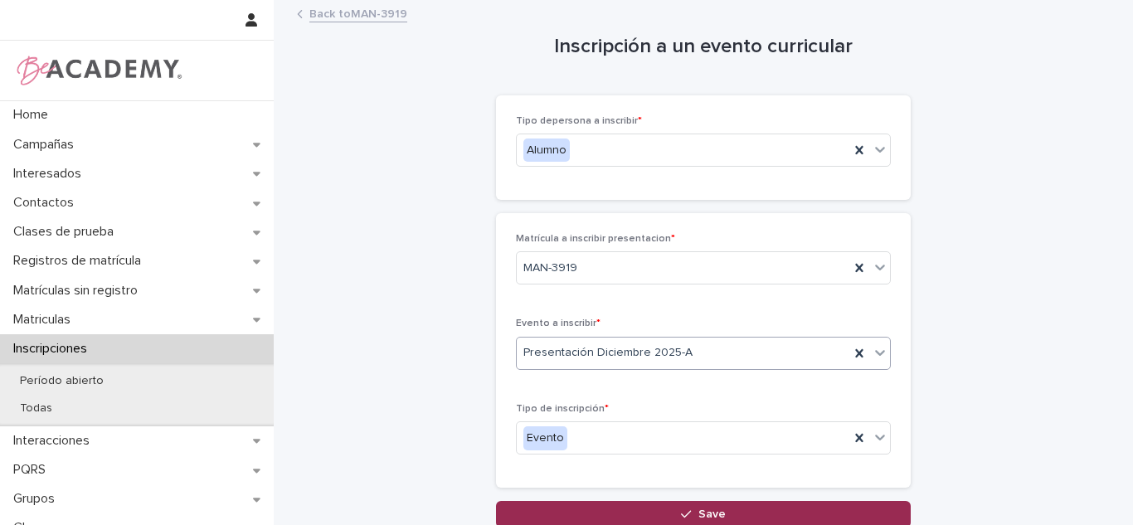
click at [686, 516] on icon "button" at bounding box center [686, 514] width 10 height 12
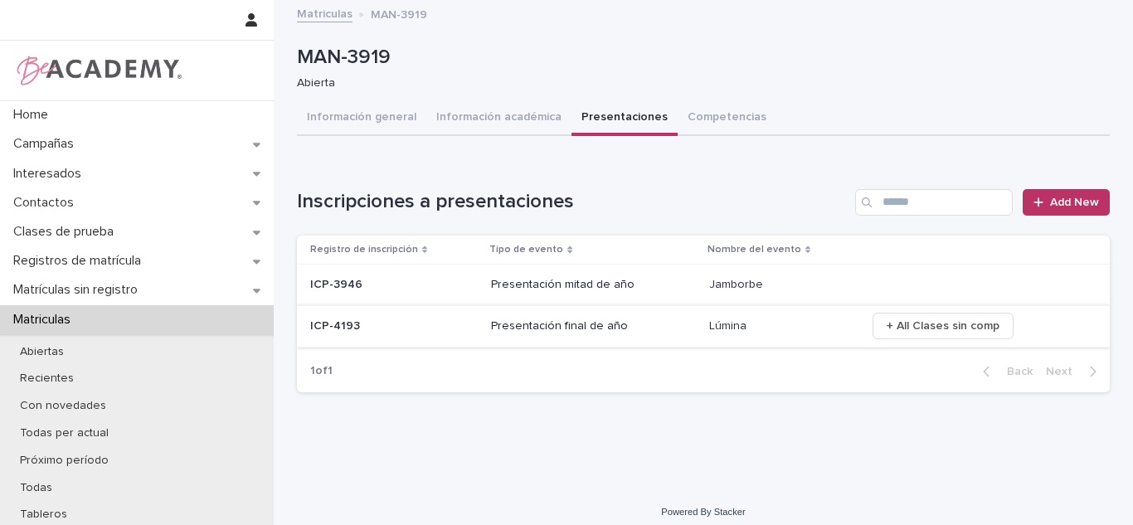
click at [959, 319] on span "+ All Clases sin comp" at bounding box center [942, 326] width 113 height 17
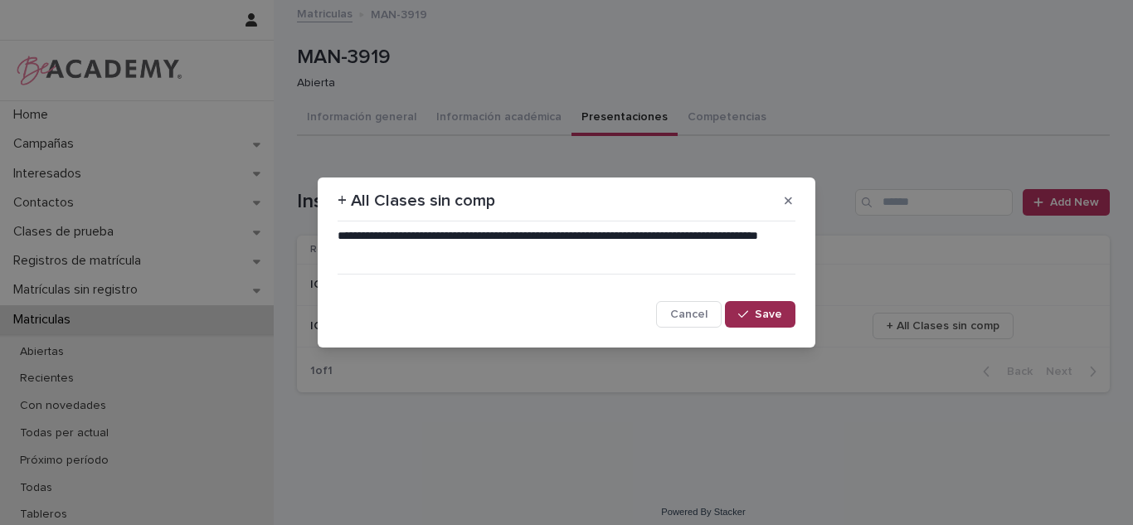
click at [743, 304] on button "Save" at bounding box center [760, 314] width 70 height 27
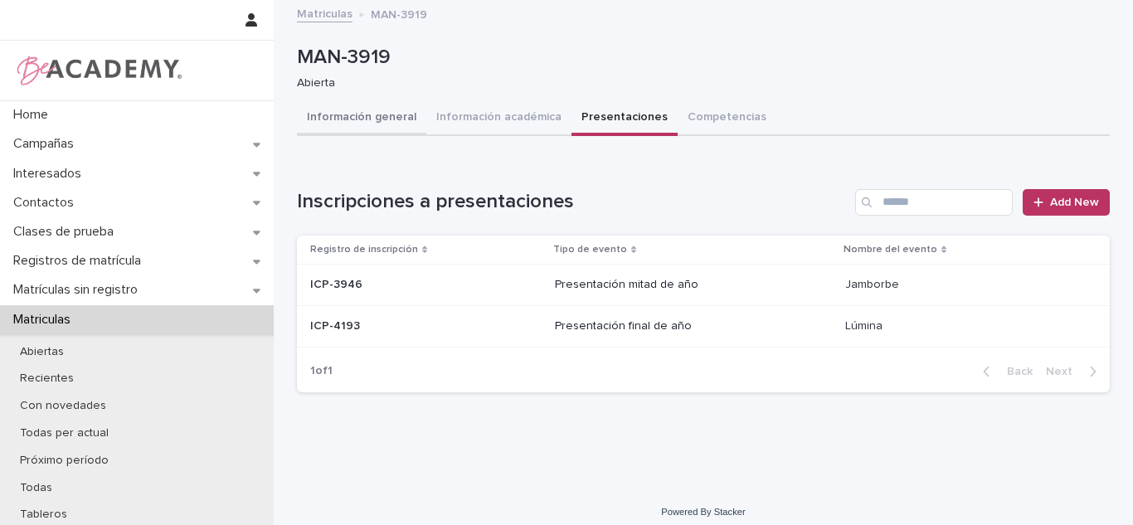
click at [386, 119] on button "Información general" at bounding box center [361, 118] width 129 height 35
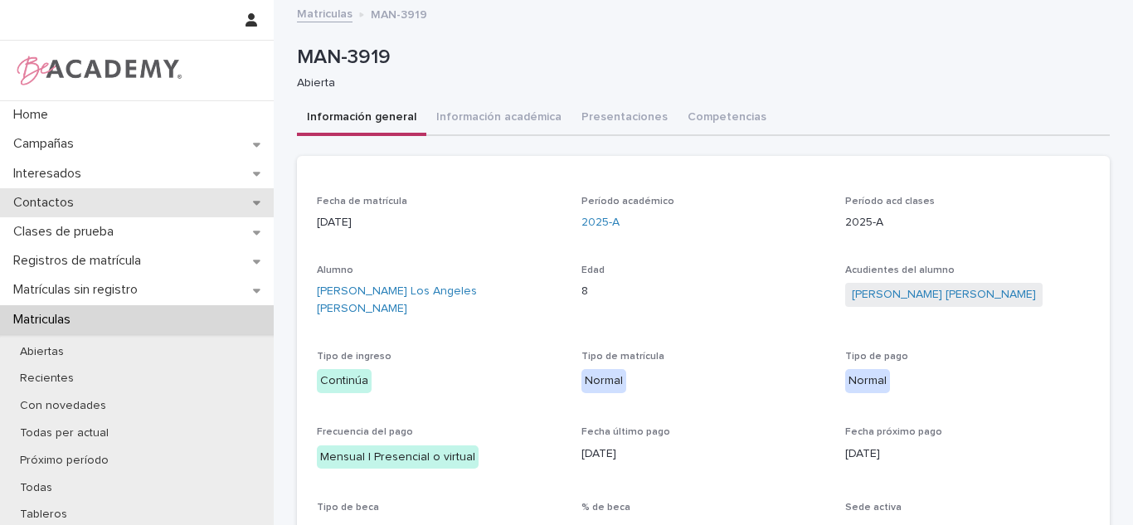
click at [97, 203] on div "Contactos" at bounding box center [137, 202] width 274 height 29
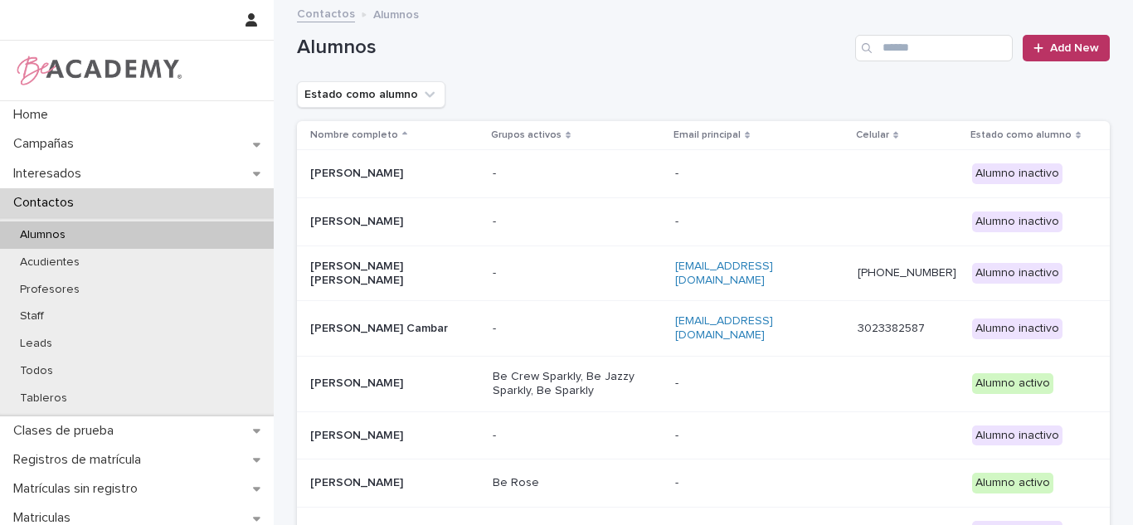
click at [917, 67] on div "Alumnos Add New" at bounding box center [703, 42] width 813 height 80
click at [909, 58] on input "Search" at bounding box center [934, 48] width 158 height 27
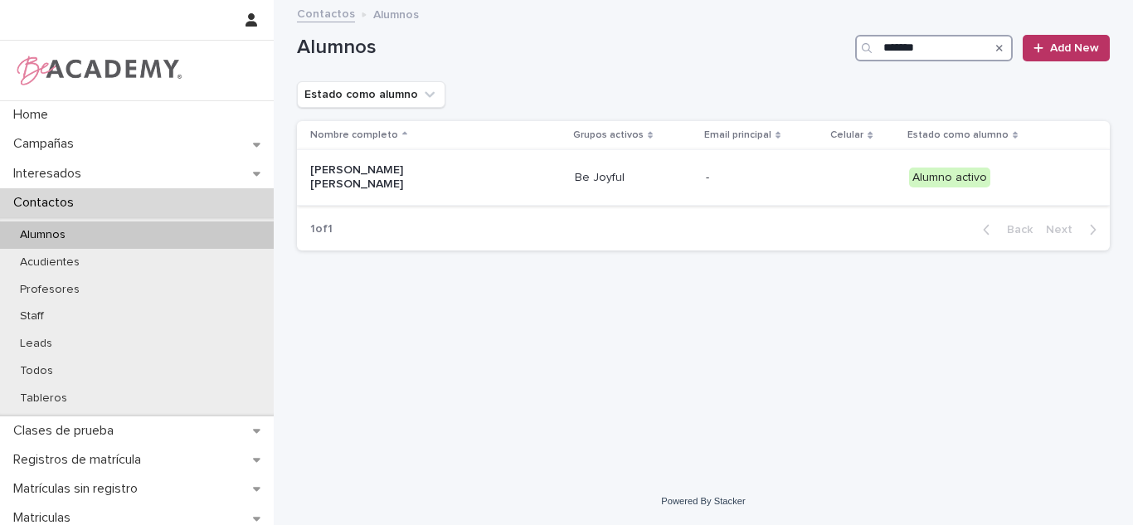
type input "*******"
click at [386, 180] on p "[PERSON_NAME] [PERSON_NAME]" at bounding box center [393, 177] width 166 height 28
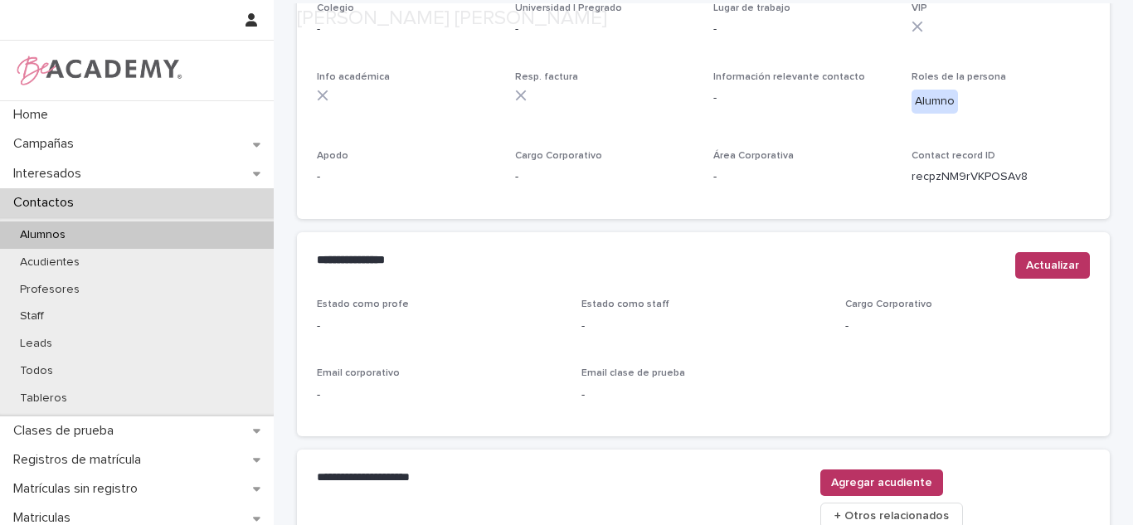
scroll to position [619, 0]
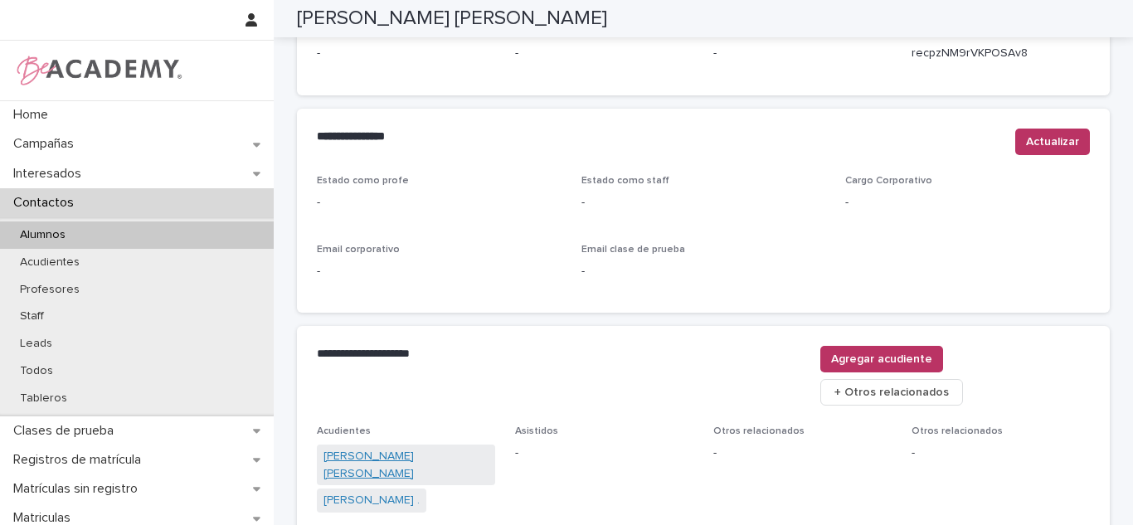
click at [377, 448] on link "[PERSON_NAME] [PERSON_NAME]" at bounding box center [405, 465] width 165 height 35
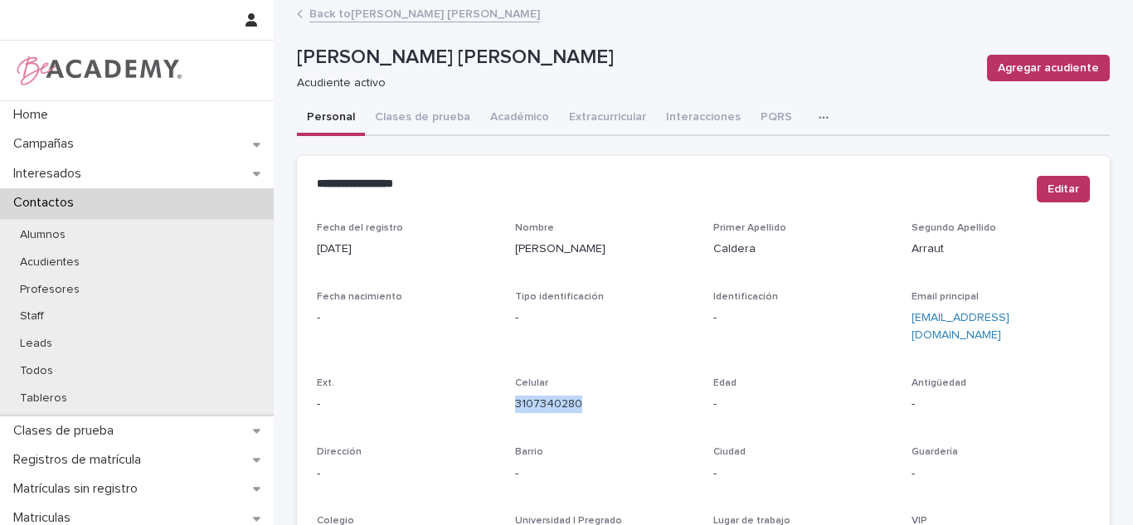
drag, startPoint x: 583, startPoint y: 387, endPoint x: 499, endPoint y: 386, distance: 83.8
click at [499, 386] on div "Fecha del registro [DATE] Nombre [PERSON_NAME] Apellido [PERSON_NAME] Apellido …" at bounding box center [703, 467] width 773 height 490
copy link "3107340280"
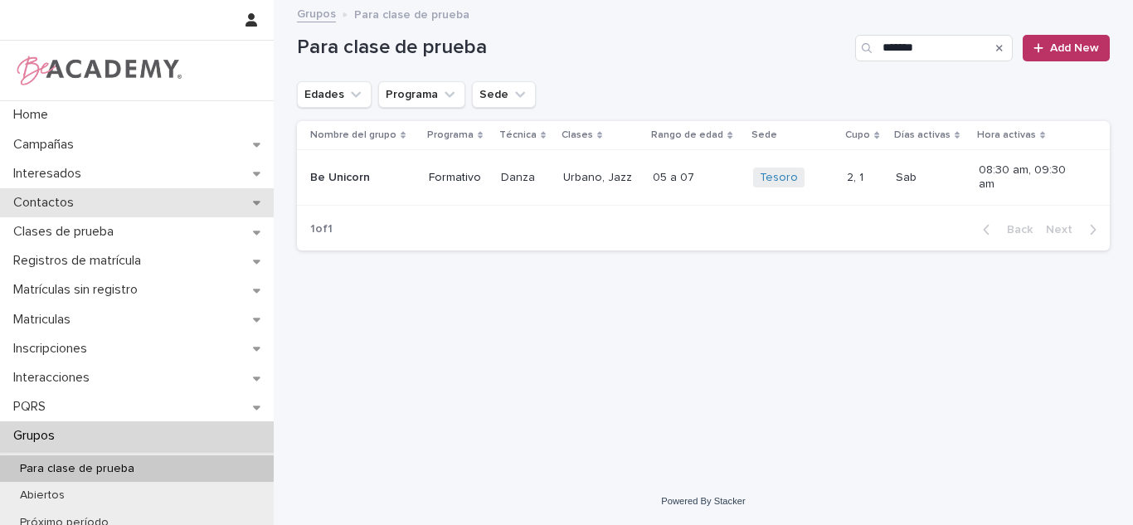
drag, startPoint x: 0, startPoint y: 0, endPoint x: 87, endPoint y: 203, distance: 221.0
click at [87, 203] on div "Contactos" at bounding box center [137, 202] width 274 height 29
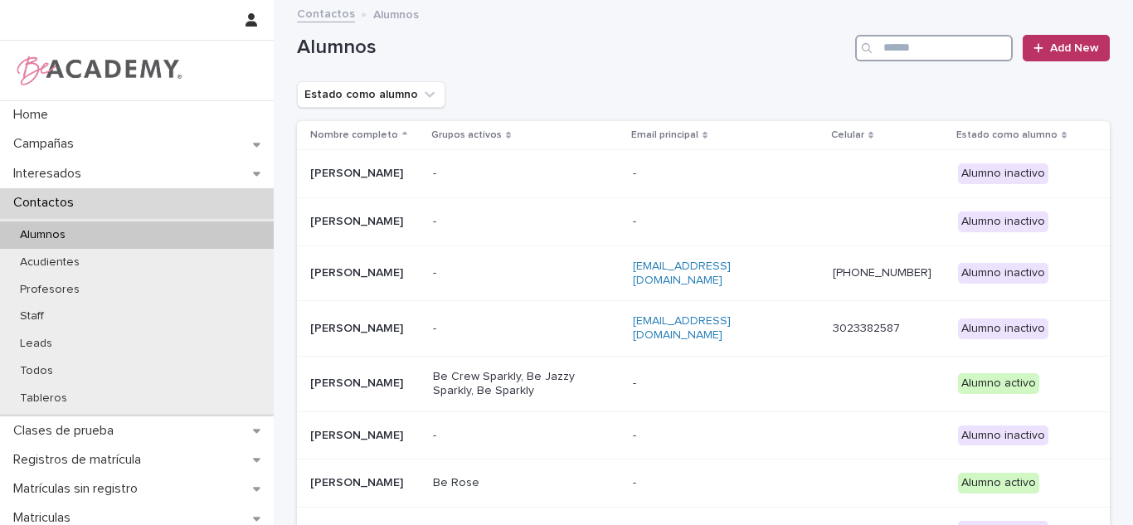
click at [913, 43] on input "Search" at bounding box center [934, 48] width 158 height 27
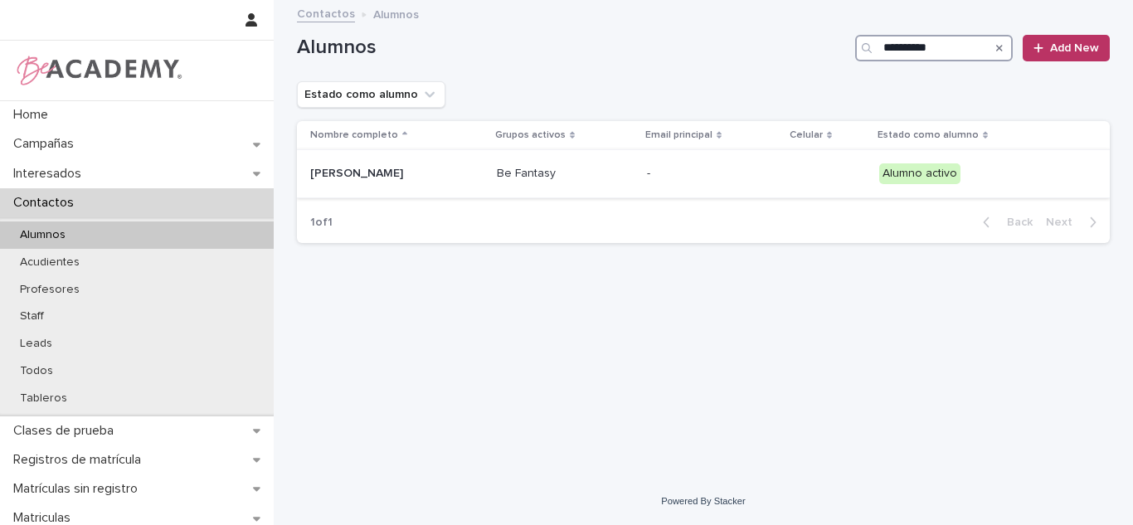
type input "**********"
click at [640, 191] on td "Be Fantasy" at bounding box center [565, 174] width 150 height 48
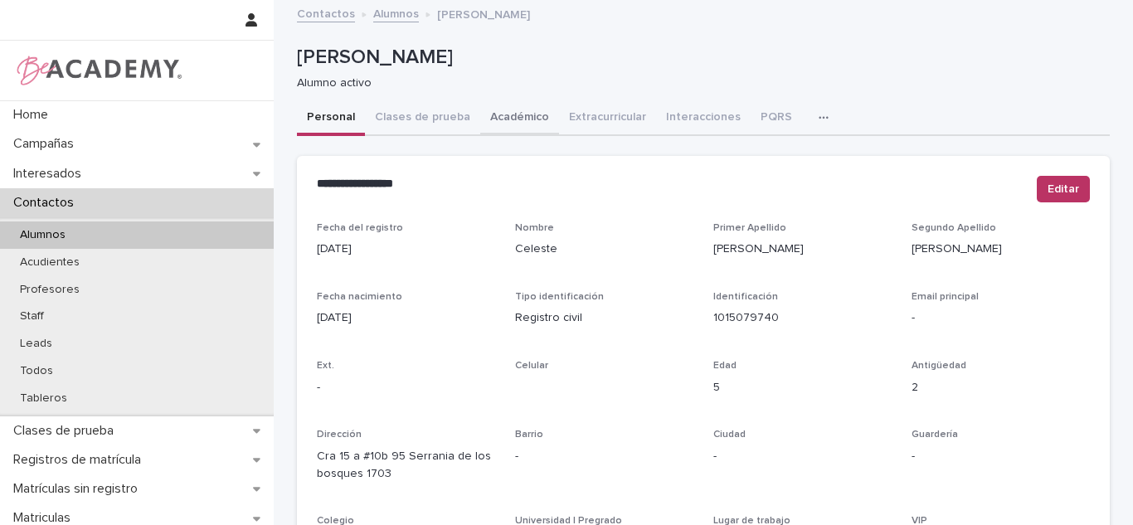
click at [508, 129] on button "Académico" at bounding box center [519, 118] width 79 height 35
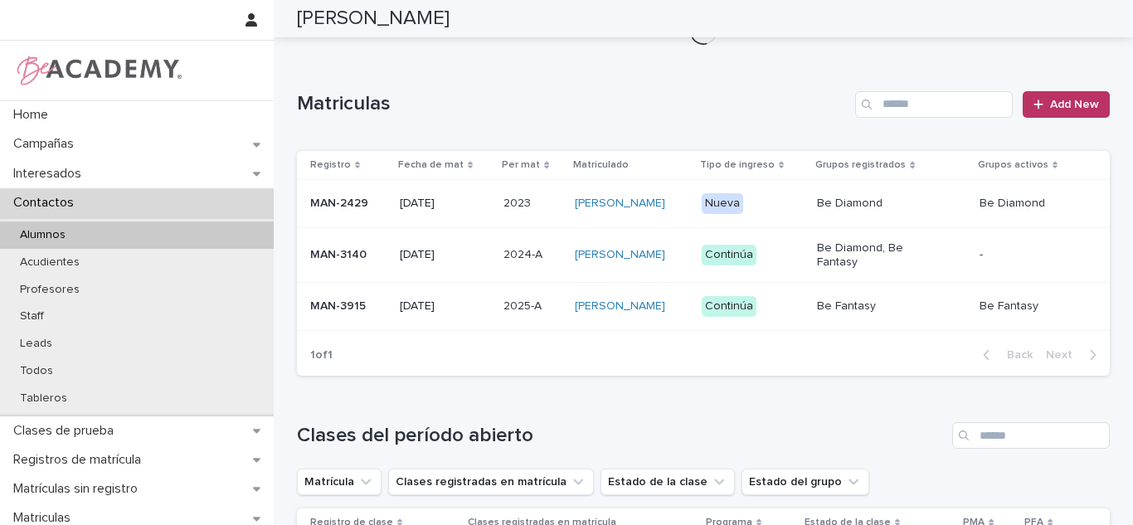
scroll to position [415, 0]
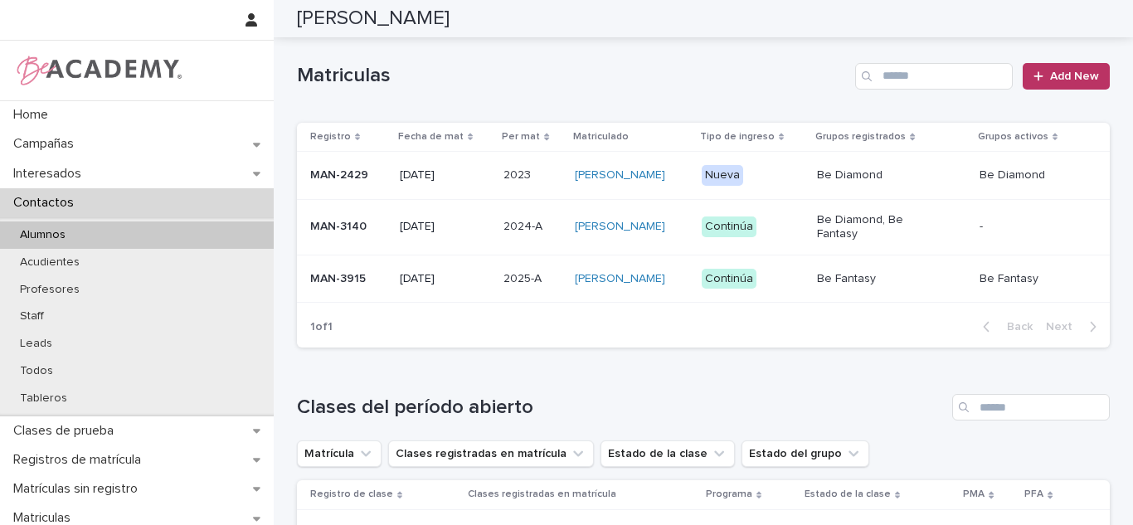
click at [503, 286] on p "2025-A" at bounding box center [523, 277] width 41 height 17
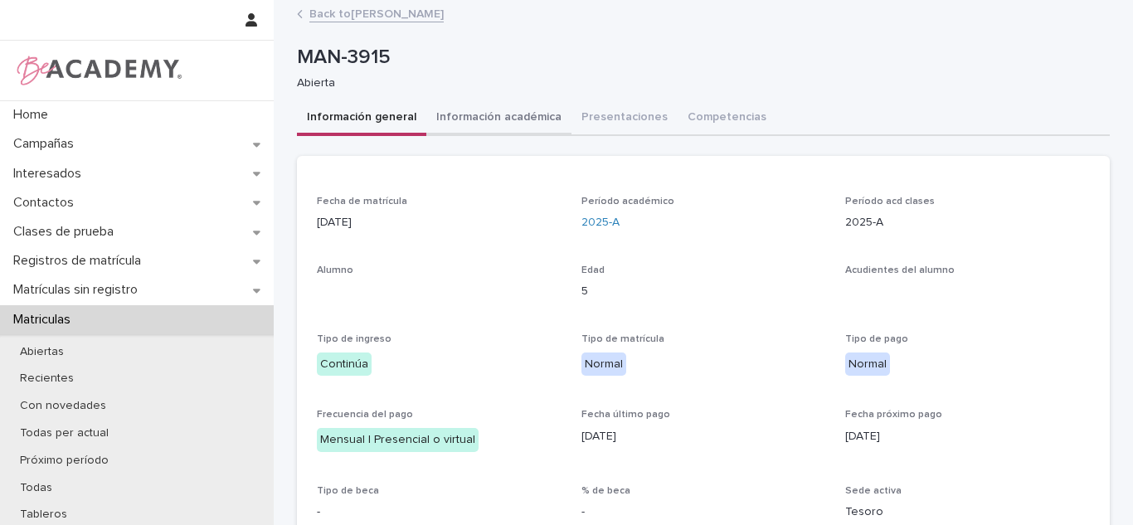
click at [476, 109] on button "Información académica" at bounding box center [498, 118] width 145 height 35
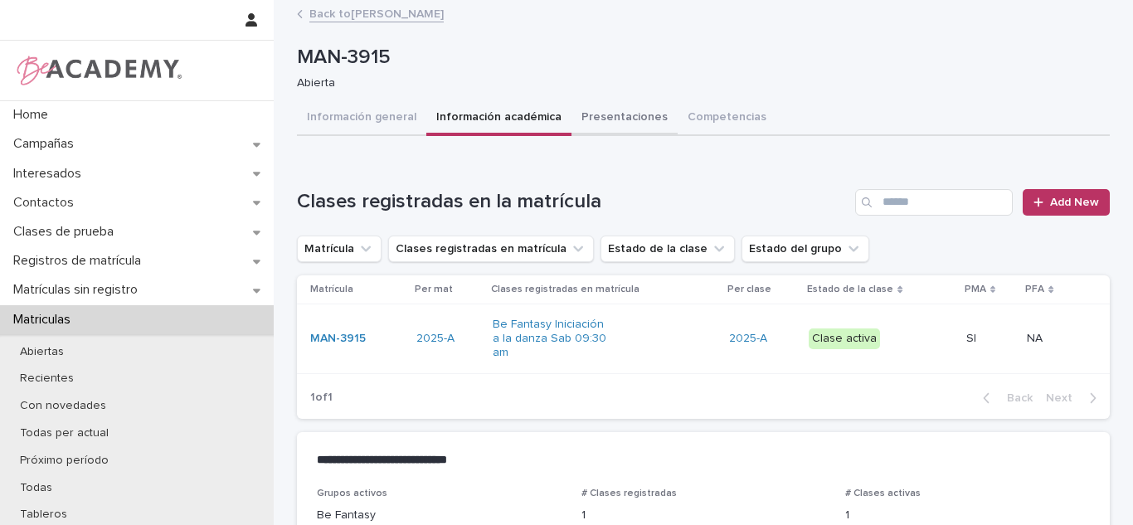
click at [596, 118] on button "Presentaciones" at bounding box center [624, 118] width 106 height 35
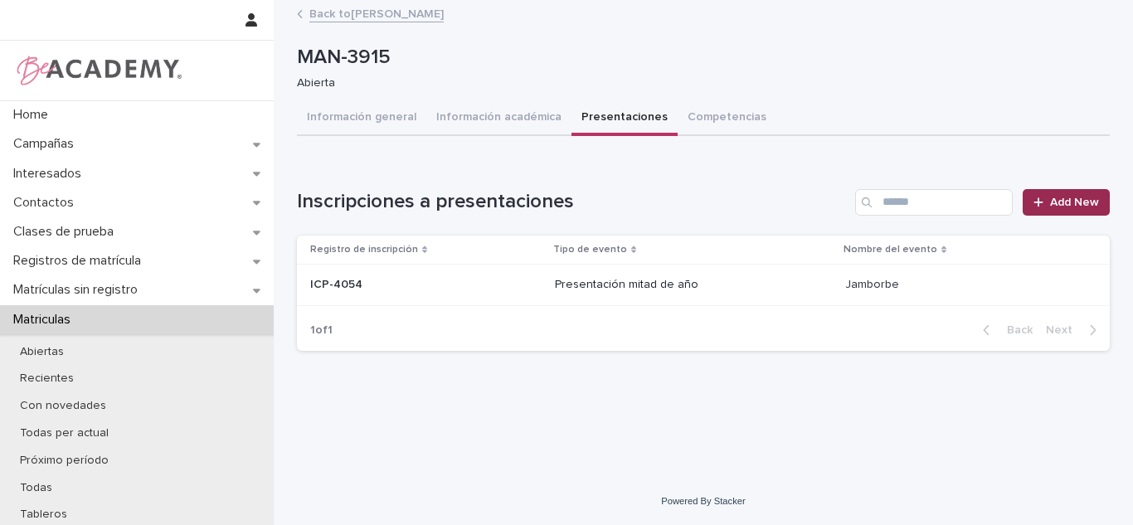
click at [1066, 203] on span "Add New" at bounding box center [1074, 203] width 49 height 12
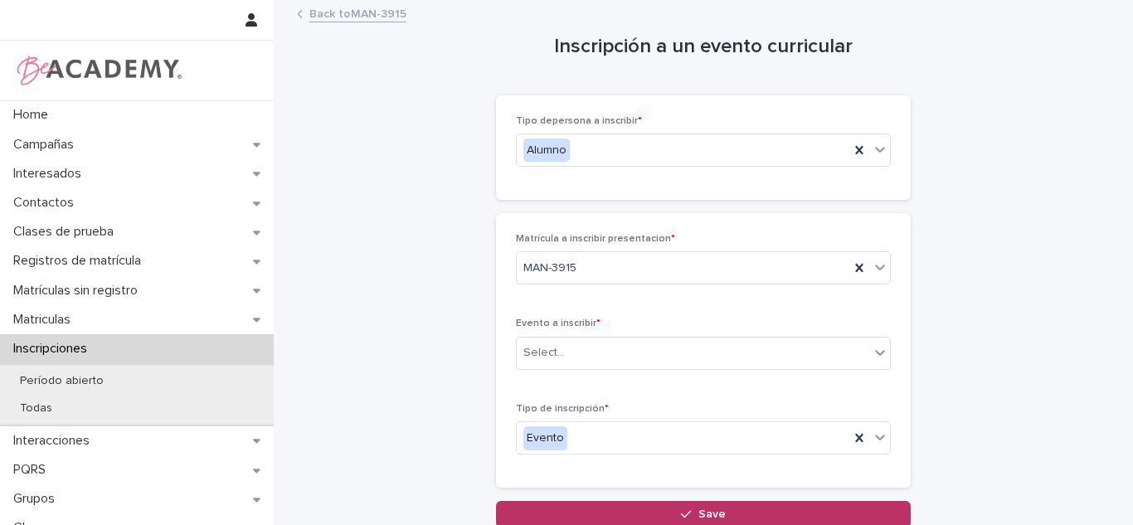
click at [620, 370] on div "Evento a inscribir * Select..." at bounding box center [703, 350] width 375 height 65
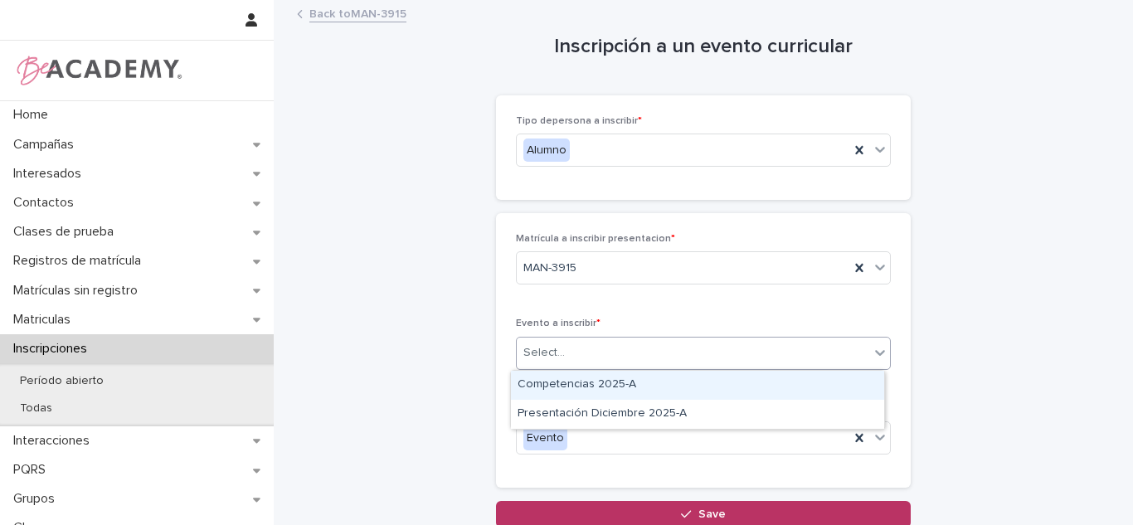
drag, startPoint x: 618, startPoint y: 367, endPoint x: 611, endPoint y: 392, distance: 25.7
click at [618, 366] on div "Select..." at bounding box center [703, 353] width 375 height 33
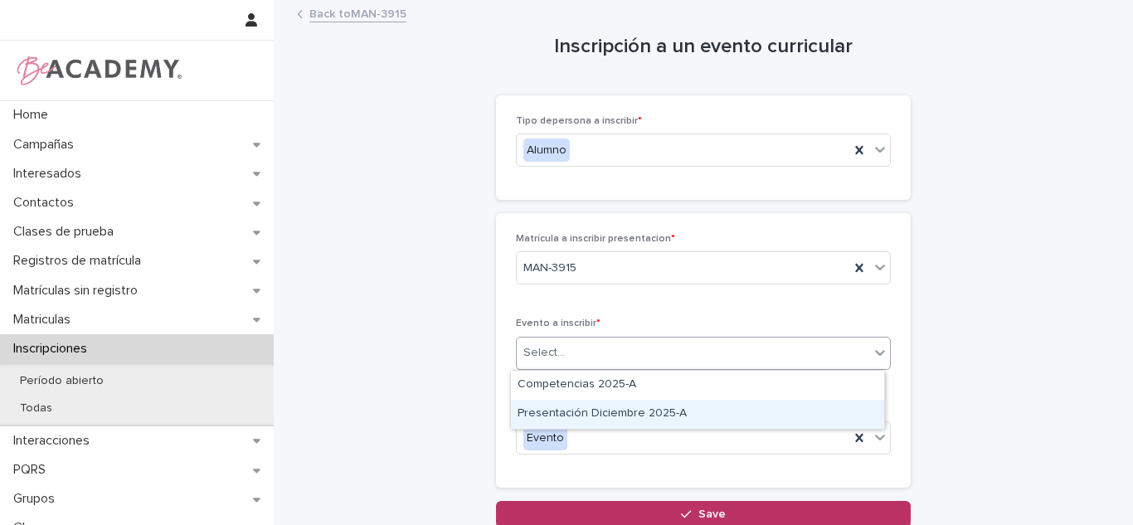
drag, startPoint x: 611, startPoint y: 392, endPoint x: 610, endPoint y: 410, distance: 17.5
click at [610, 408] on div "Presentación Diciembre 2025-A" at bounding box center [697, 414] width 373 height 29
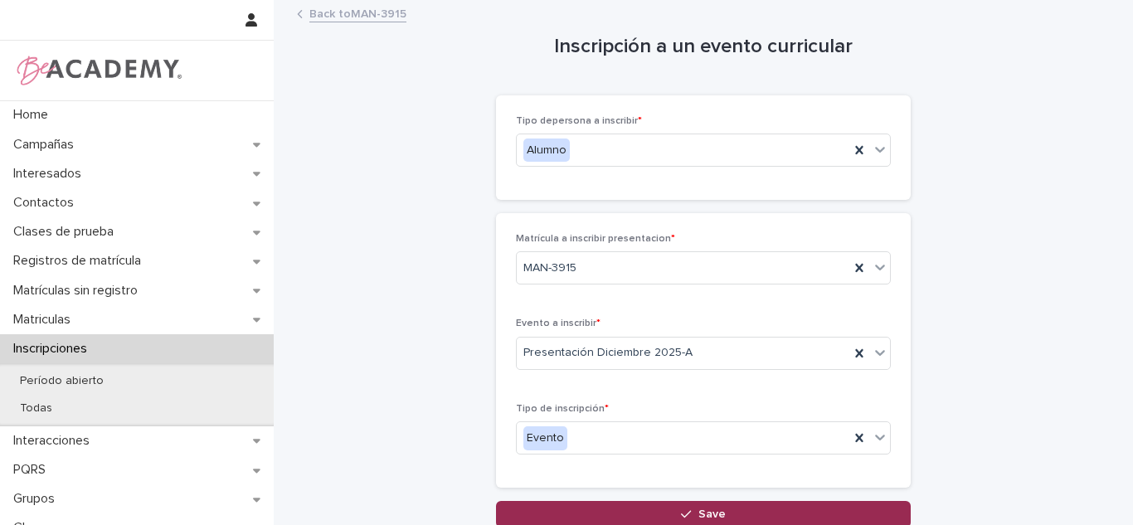
click at [600, 512] on button "Save" at bounding box center [703, 514] width 415 height 27
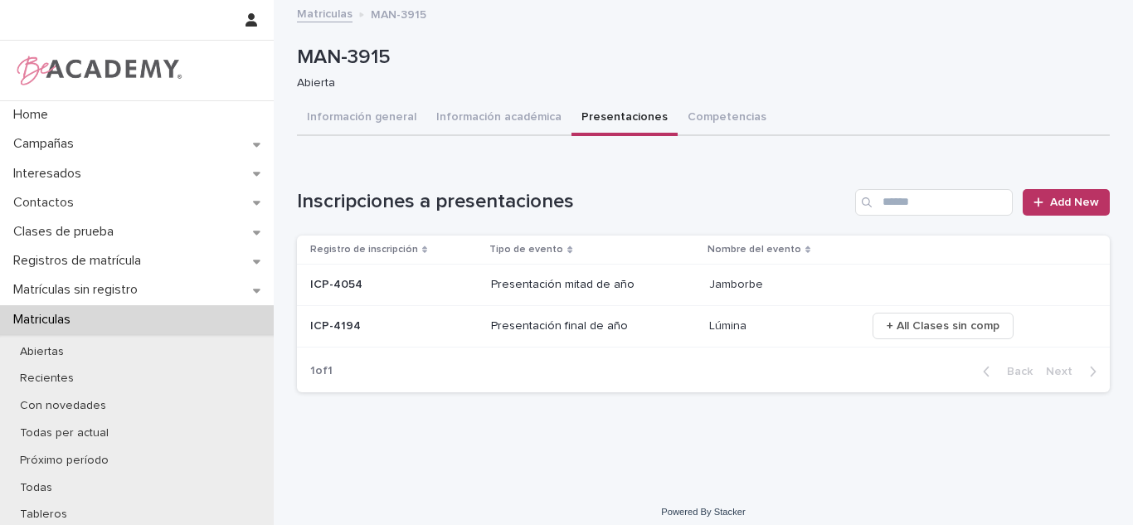
click at [382, 141] on div "Loading... Saving… Loading... Saving… Inscripciones a presentaciones Add New Re…" at bounding box center [703, 272] width 813 height 266
click at [392, 94] on div "MAN-3915 Abierta" at bounding box center [703, 68] width 813 height 66
click at [373, 129] on button "Información general" at bounding box center [361, 118] width 129 height 35
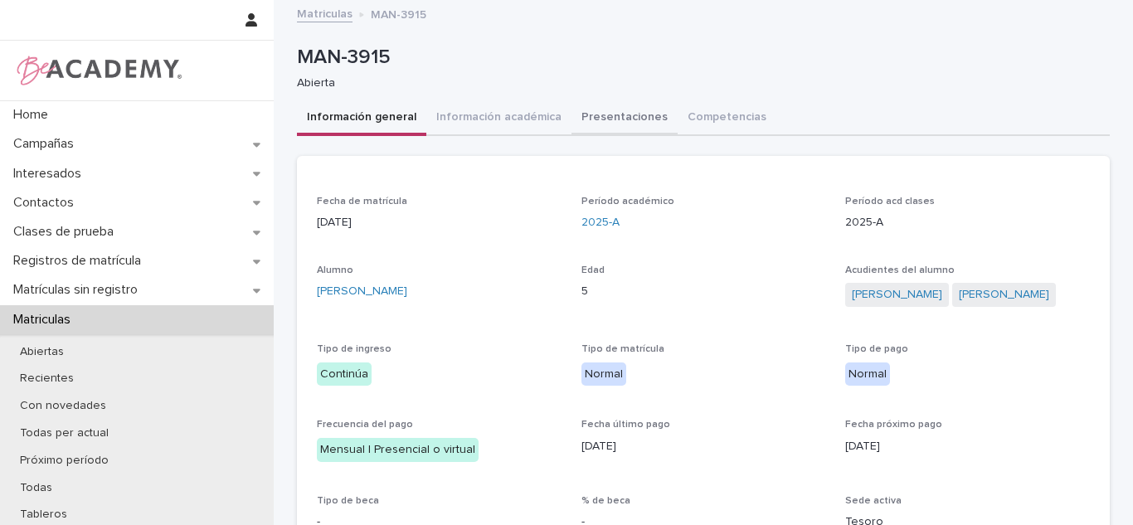
click at [593, 124] on button "Presentaciones" at bounding box center [624, 118] width 106 height 35
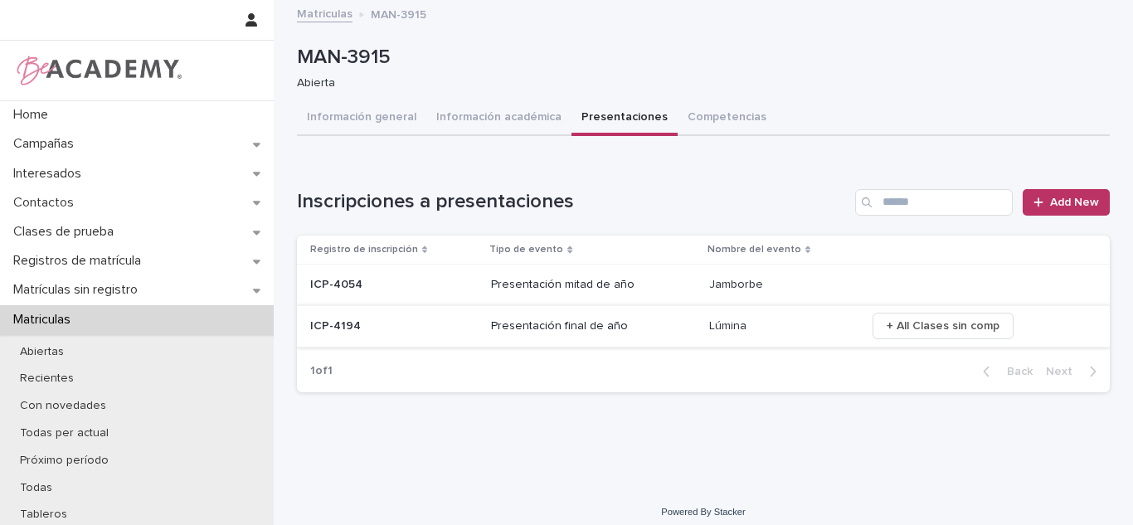
click at [921, 325] on span "+ All Clases sin comp" at bounding box center [942, 326] width 113 height 17
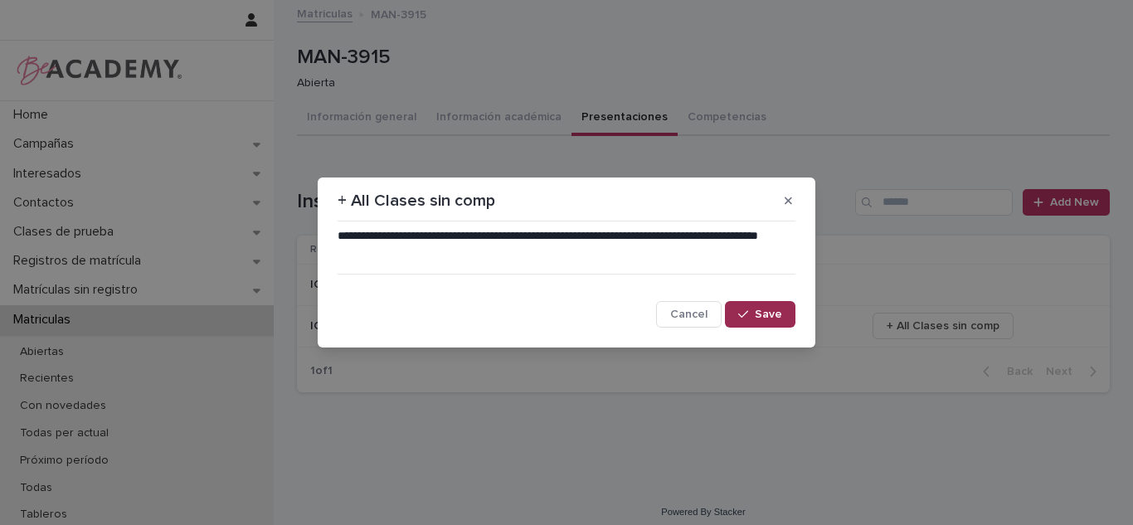
click at [786, 318] on button "Save" at bounding box center [760, 314] width 70 height 27
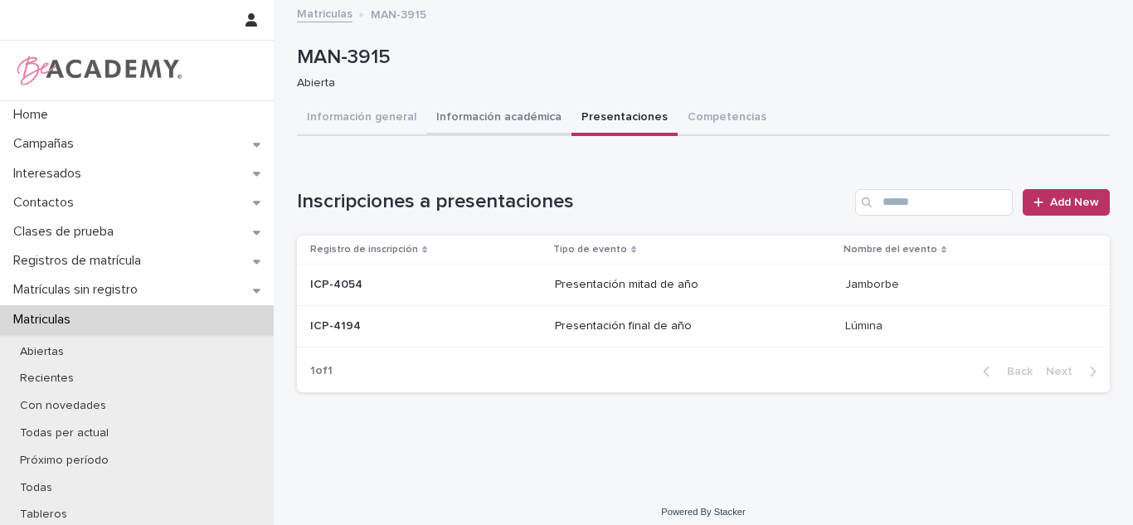
click at [522, 120] on button "Información académica" at bounding box center [498, 118] width 145 height 35
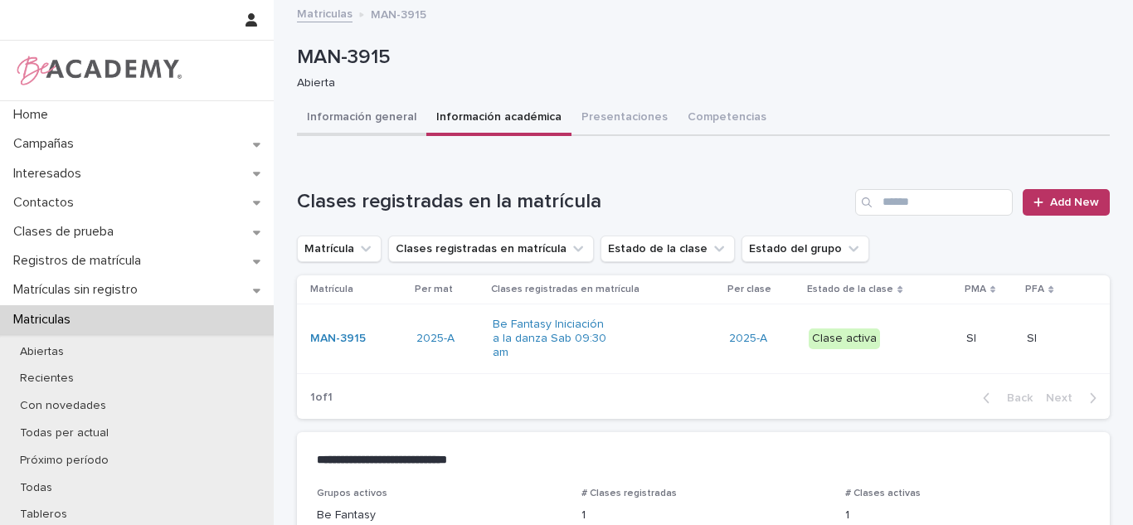
click at [384, 115] on button "Información general" at bounding box center [361, 118] width 129 height 35
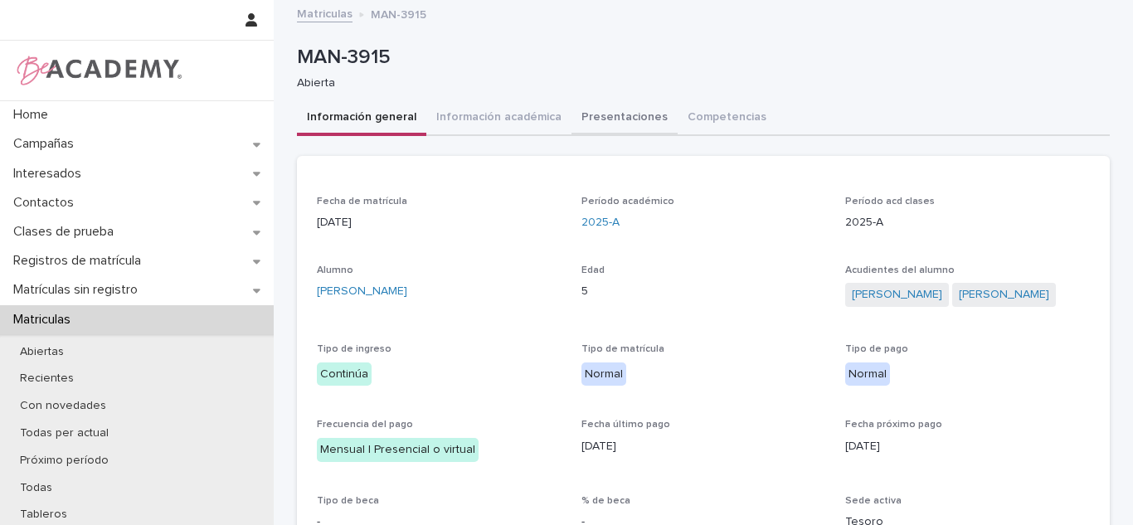
click at [633, 108] on button "Presentaciones" at bounding box center [624, 118] width 106 height 35
